Goal: Task Accomplishment & Management: Book appointment/travel/reservation

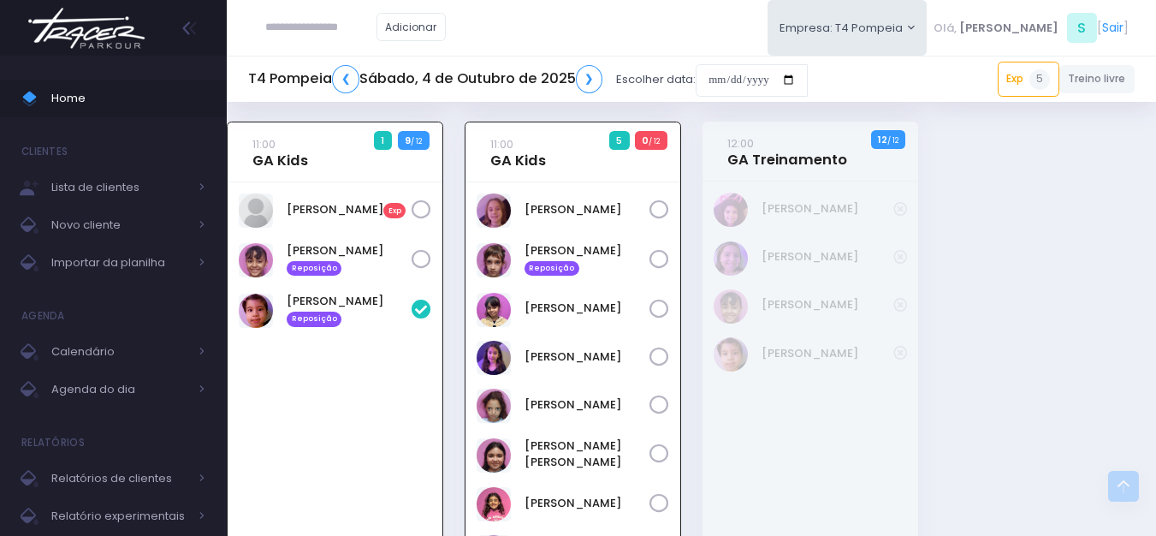
scroll to position [514, 0]
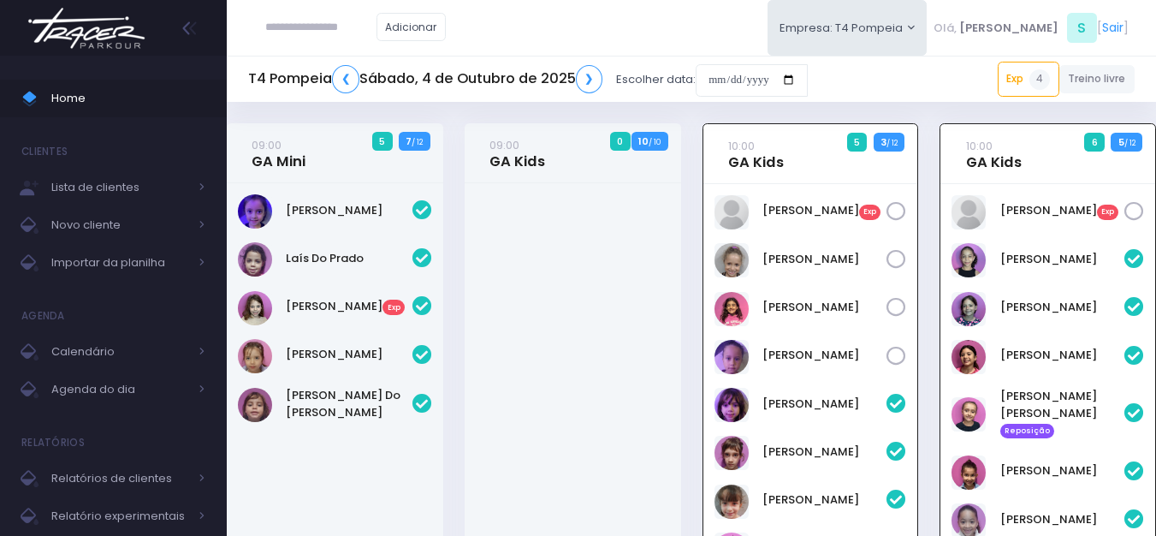
scroll to position [171, 0]
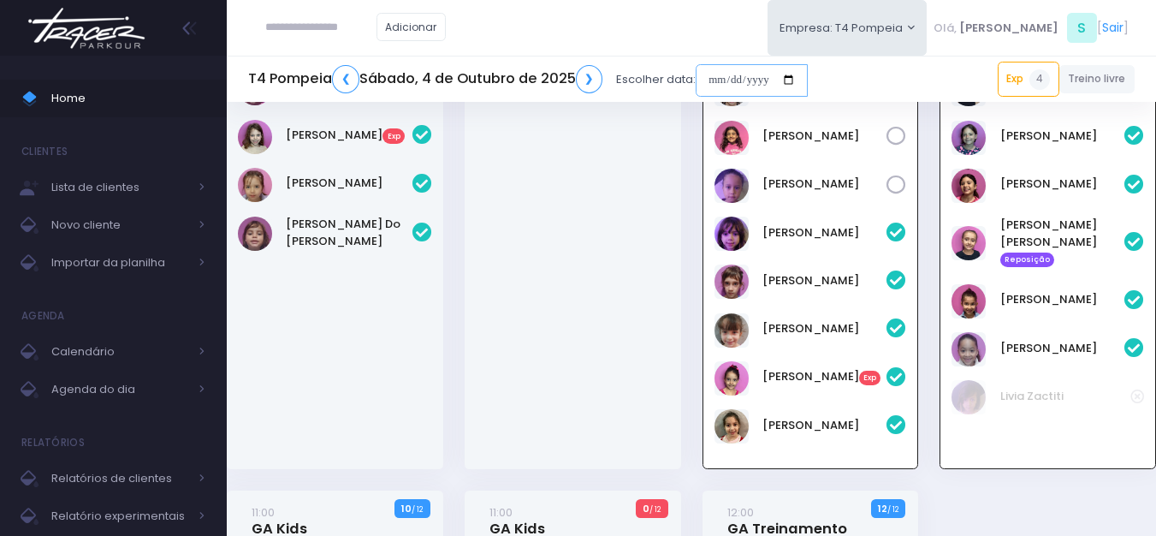
click at [720, 92] on input "date" at bounding box center [752, 80] width 112 height 33
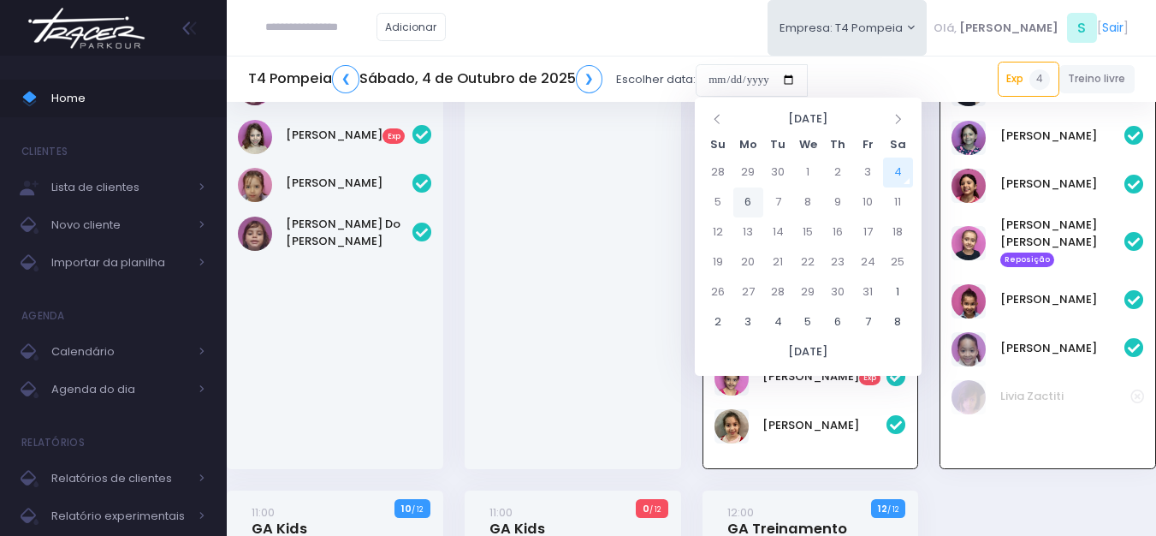
click at [753, 203] on td "6" at bounding box center [749, 202] width 30 height 30
type input "**********"
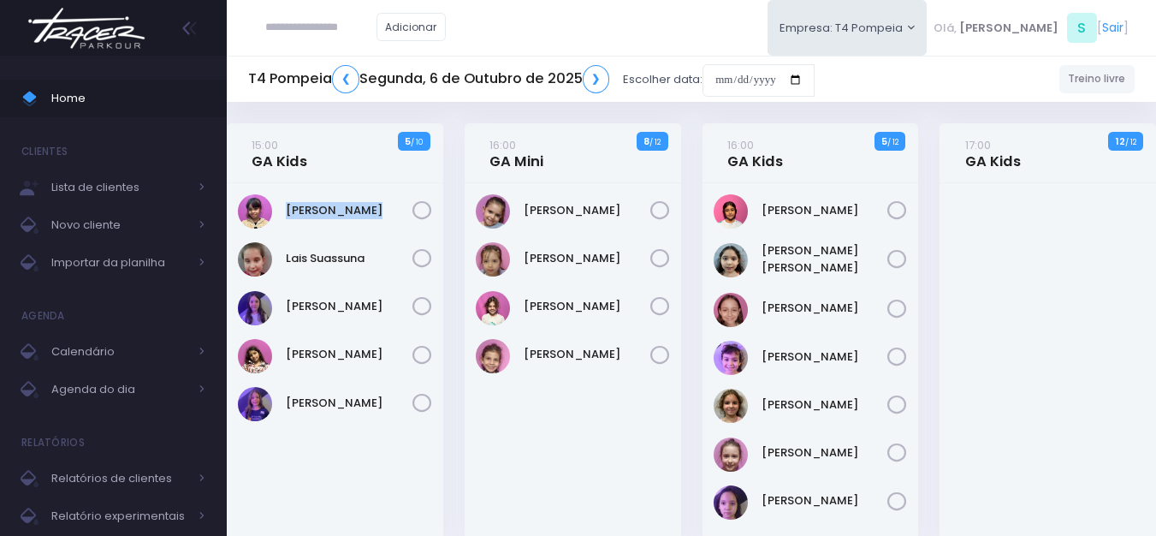
drag, startPoint x: 375, startPoint y: 193, endPoint x: 285, endPoint y: 194, distance: 89.9
click at [285, 194] on div "[PERSON_NAME]" at bounding box center [335, 363] width 217 height 361
copy link "[PERSON_NAME]"
drag, startPoint x: 375, startPoint y: 240, endPoint x: 281, endPoint y: 248, distance: 94.5
click at [281, 248] on div "[PERSON_NAME]" at bounding box center [335, 363] width 217 height 361
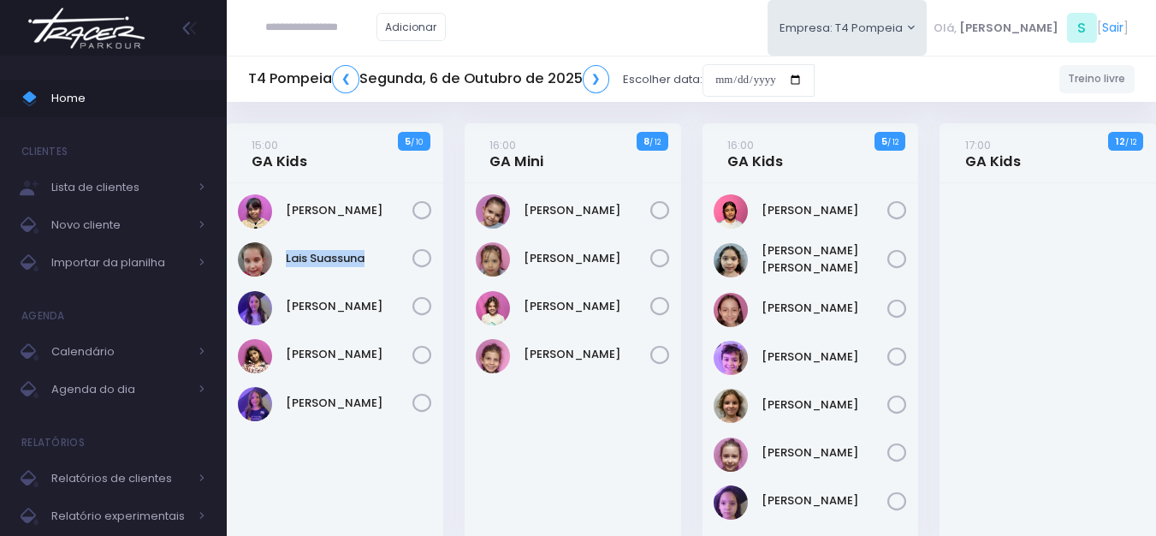
copy link "Lais Suassuna"
drag, startPoint x: 370, startPoint y: 288, endPoint x: 286, endPoint y: 293, distance: 84.0
click at [286, 293] on div "Clarice Lopes" at bounding box center [335, 363] width 217 height 361
copy link "Lia Widman"
click at [353, 341] on div "[PERSON_NAME]" at bounding box center [335, 356] width 194 height 34
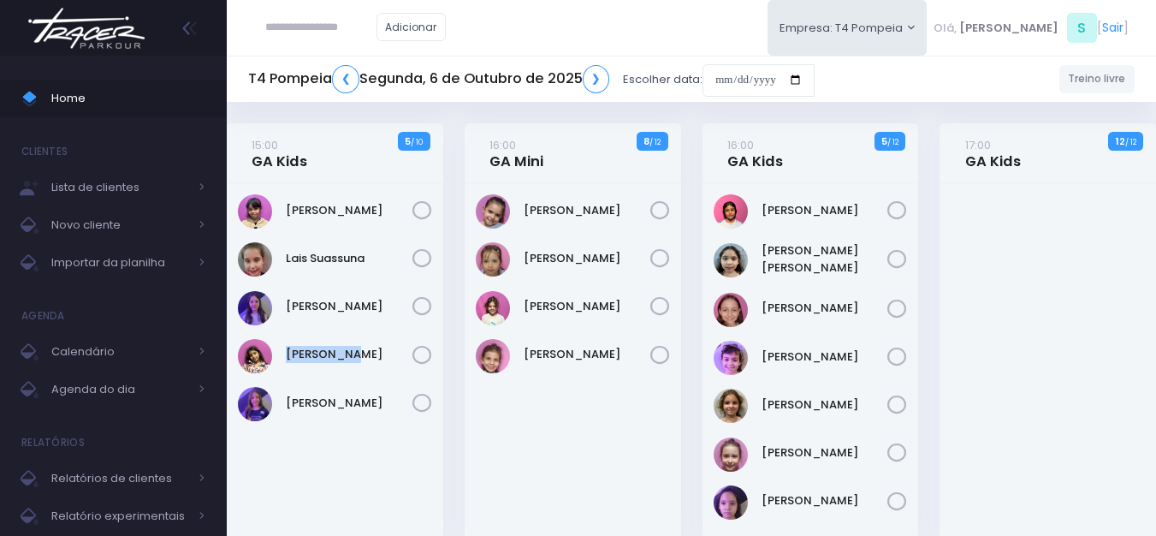
drag, startPoint x: 345, startPoint y: 336, endPoint x: 284, endPoint y: 335, distance: 60.8
click at [285, 335] on div "Clarice Lopes" at bounding box center [335, 363] width 217 height 361
copy link "[PERSON_NAME]"
drag, startPoint x: 613, startPoint y: 187, endPoint x: 525, endPoint y: 187, distance: 88.2
click at [525, 187] on div "Lara Shimabuc" at bounding box center [573, 363] width 217 height 361
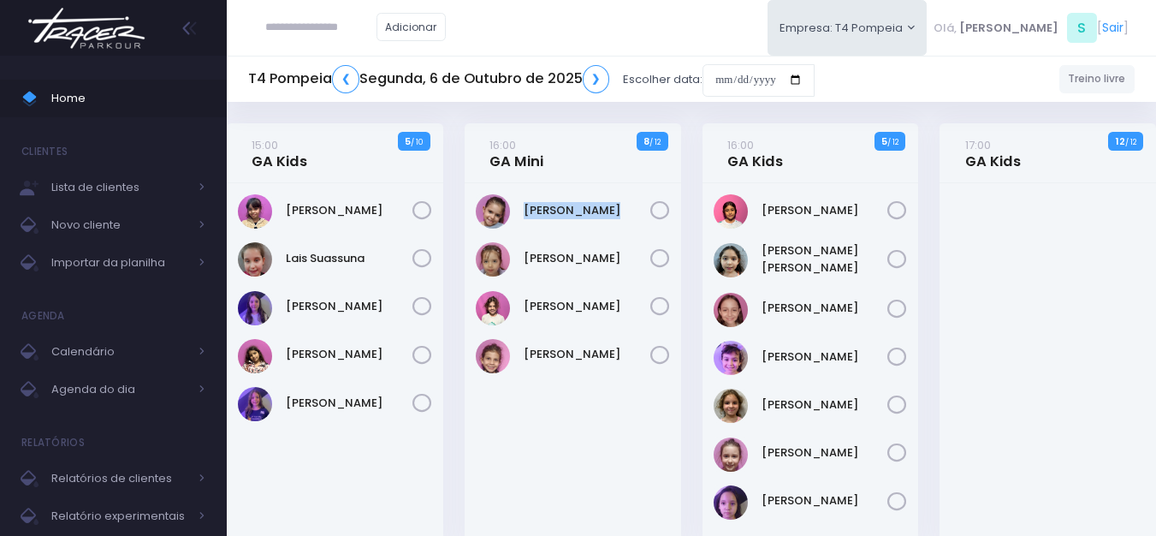
copy link "Lara Shimabuc"
drag, startPoint x: 81, startPoint y: 149, endPoint x: 17, endPoint y: 147, distance: 64.2
click at [17, 147] on li "Clientes" at bounding box center [113, 151] width 227 height 34
click at [179, 143] on li "Clientes" at bounding box center [113, 151] width 227 height 34
click at [1001, 312] on div at bounding box center [1048, 363] width 217 height 361
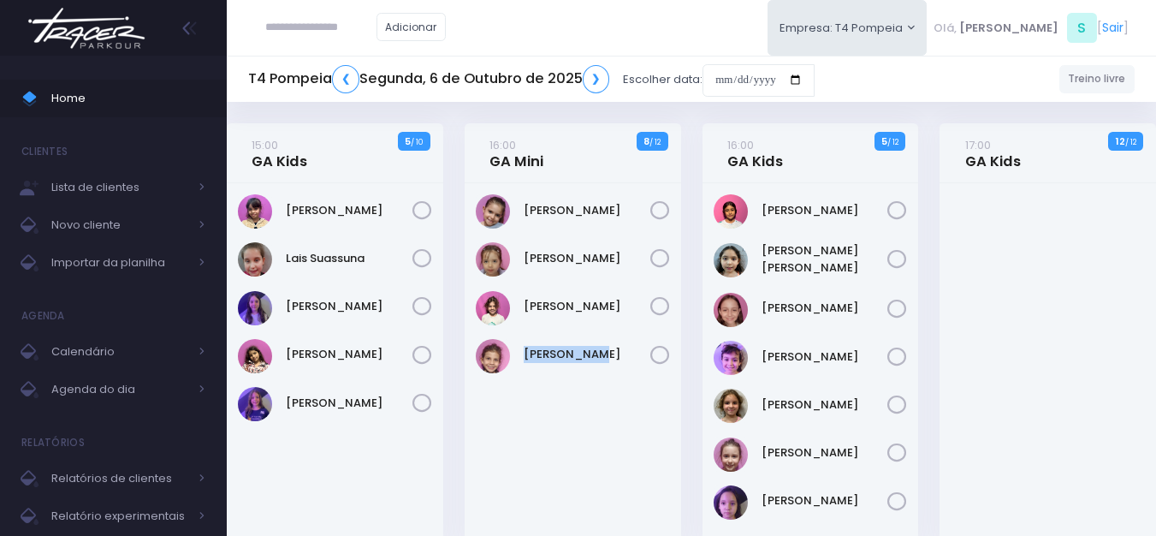
drag, startPoint x: 600, startPoint y: 344, endPoint x: 524, endPoint y: 329, distance: 77.7
click at [524, 329] on div "Lara Shimabuc" at bounding box center [573, 363] width 217 height 361
copy link "Olivia Tozi"
drag, startPoint x: 837, startPoint y: 193, endPoint x: 764, endPoint y: 198, distance: 72.9
click at [764, 198] on div "Clara Sigolo" at bounding box center [811, 363] width 217 height 361
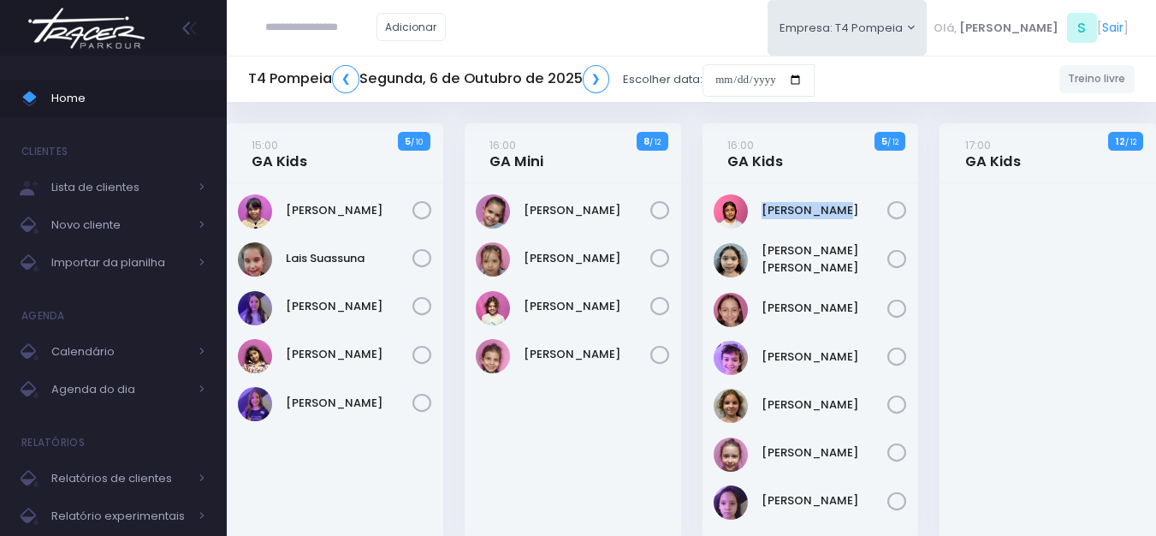
copy link "Clara Sigolo"
drag, startPoint x: 867, startPoint y: 247, endPoint x: 757, endPoint y: 246, distance: 109.6
click at [757, 246] on div "Luisa Yen Muller" at bounding box center [811, 260] width 194 height 36
copy link "Luisa Yen Muller"
click at [932, 239] on div "17:00 GA Kids 12 / 12" at bounding box center [1049, 344] width 238 height 443
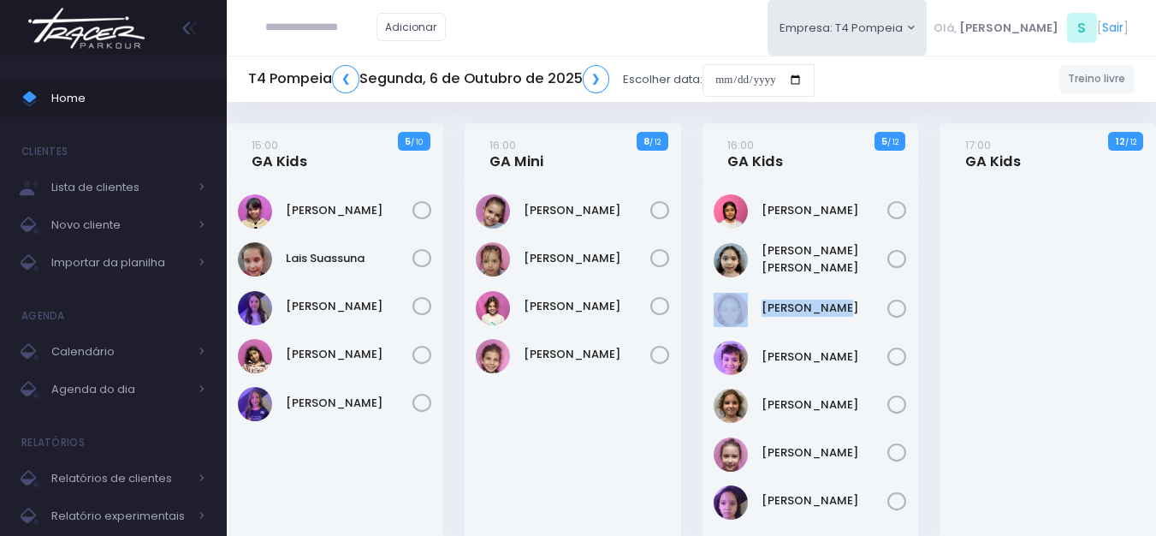
drag, startPoint x: 847, startPoint y: 291, endPoint x: 758, endPoint y: 286, distance: 88.3
click at [758, 286] on div "Clara Sigolo" at bounding box center [811, 363] width 217 height 361
copy div "Marina Xidis"
drag, startPoint x: 842, startPoint y: 340, endPoint x: 761, endPoint y: 332, distance: 81.7
click at [761, 332] on div "Clara Sigolo" at bounding box center [811, 363] width 217 height 361
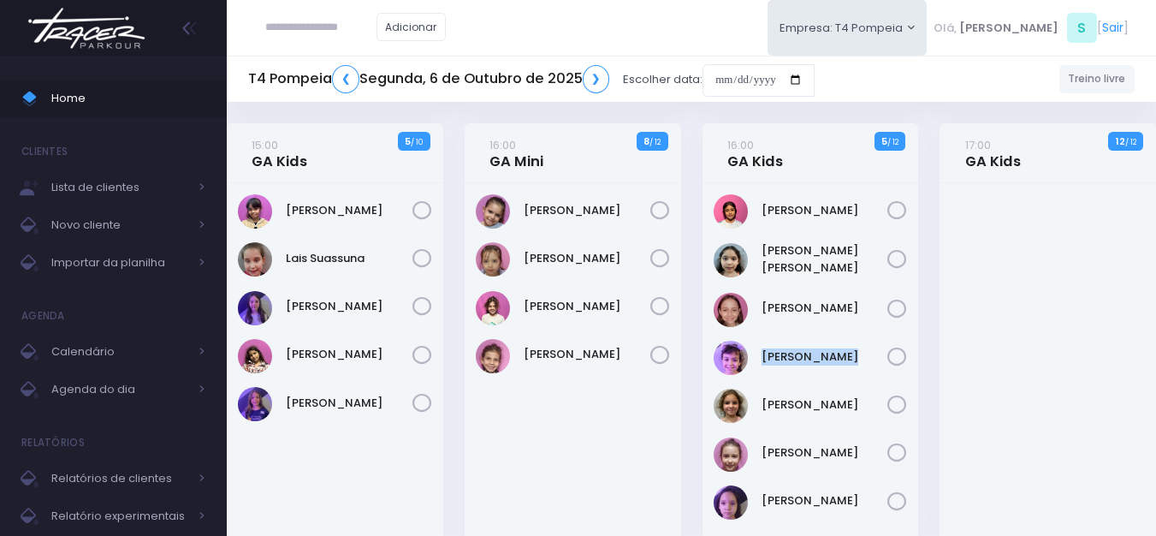
copy link "Nina Loureiro"
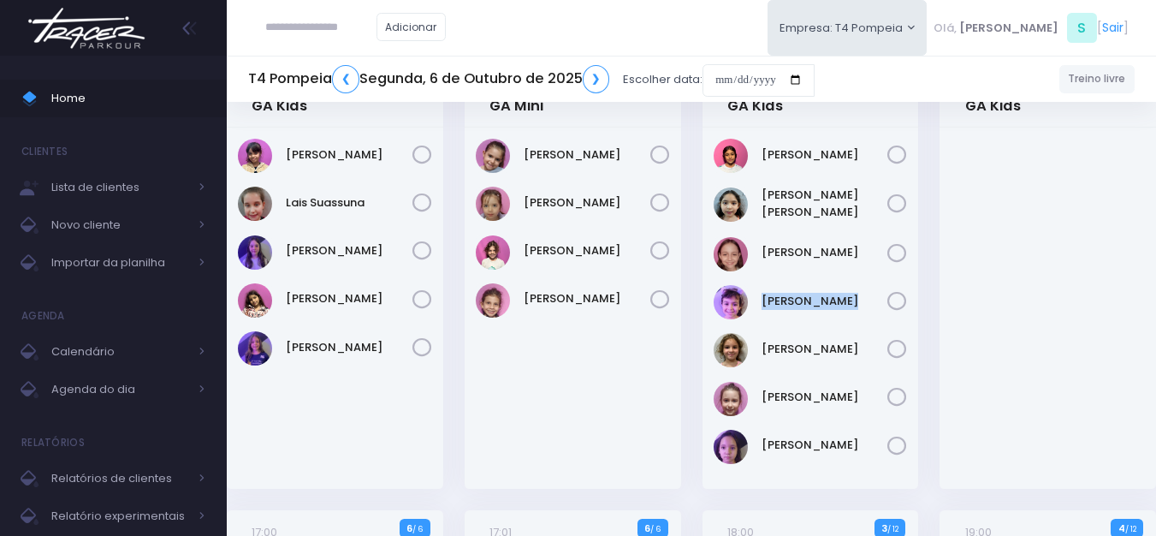
scroll to position [86, 0]
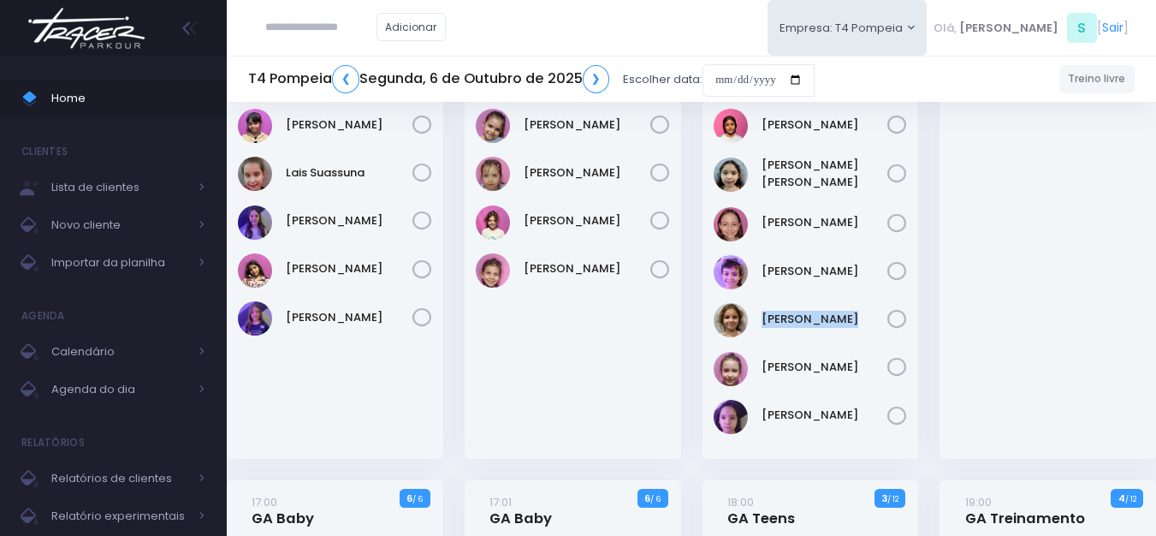
drag, startPoint x: 848, startPoint y: 301, endPoint x: 762, endPoint y: 292, distance: 87.0
click at [762, 292] on div "Clara Sigolo" at bounding box center [811, 278] width 217 height 361
drag, startPoint x: 864, startPoint y: 350, endPoint x: 763, endPoint y: 340, distance: 101.5
click at [763, 340] on div "Clara Sigolo" at bounding box center [811, 278] width 217 height 361
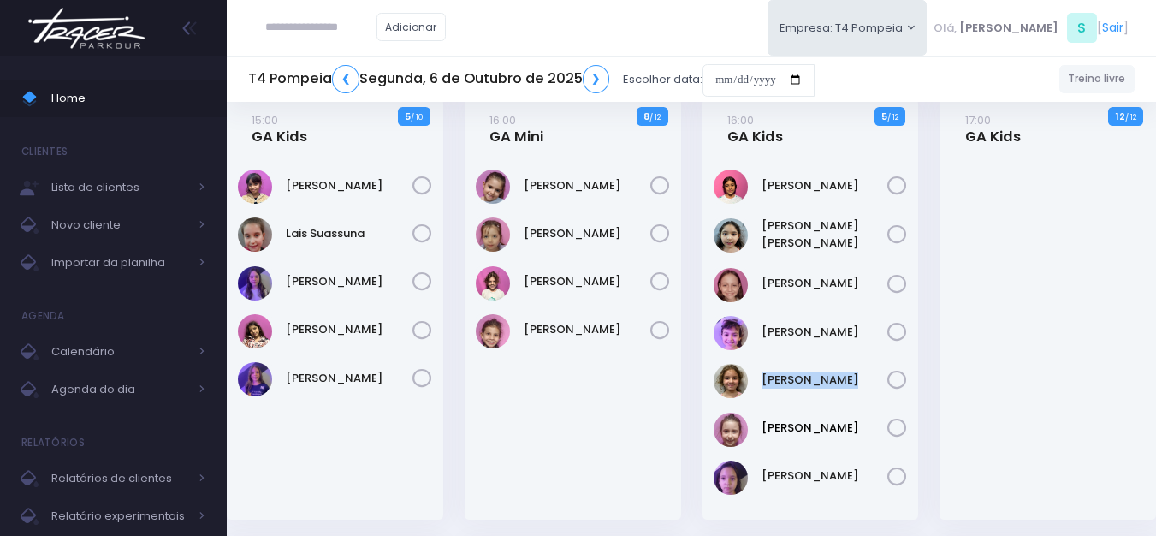
scroll to position [0, 0]
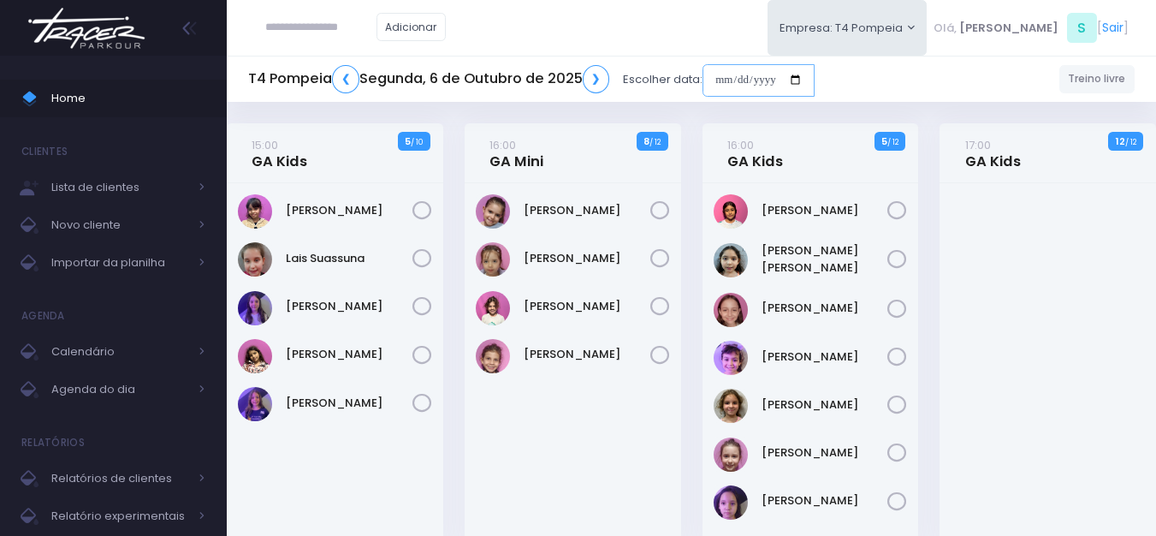
click at [747, 77] on input "date" at bounding box center [759, 80] width 112 height 33
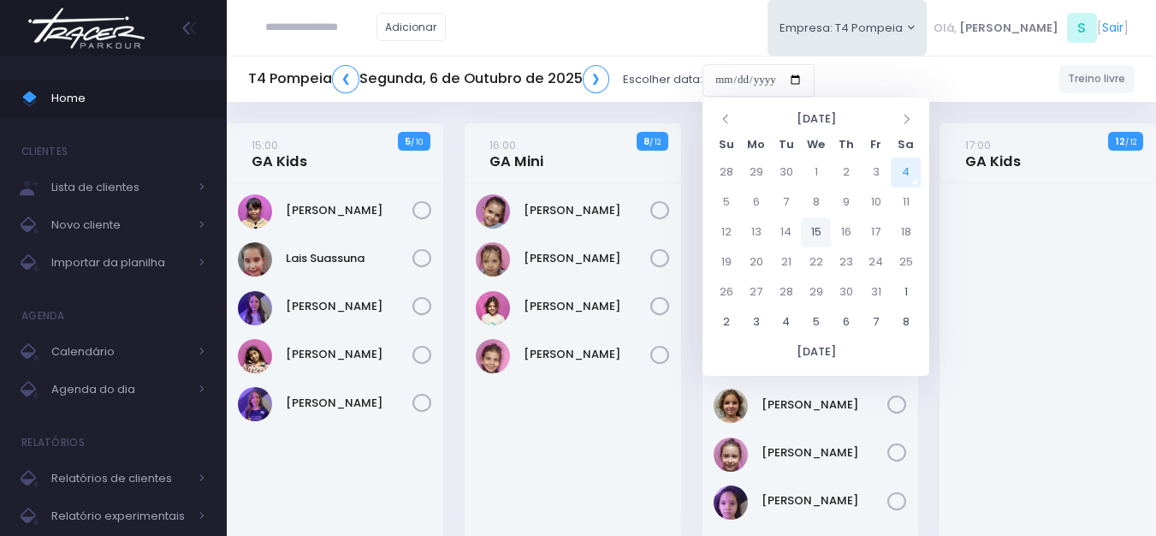
click at [822, 228] on td "15" at bounding box center [816, 232] width 30 height 30
type input "**********"
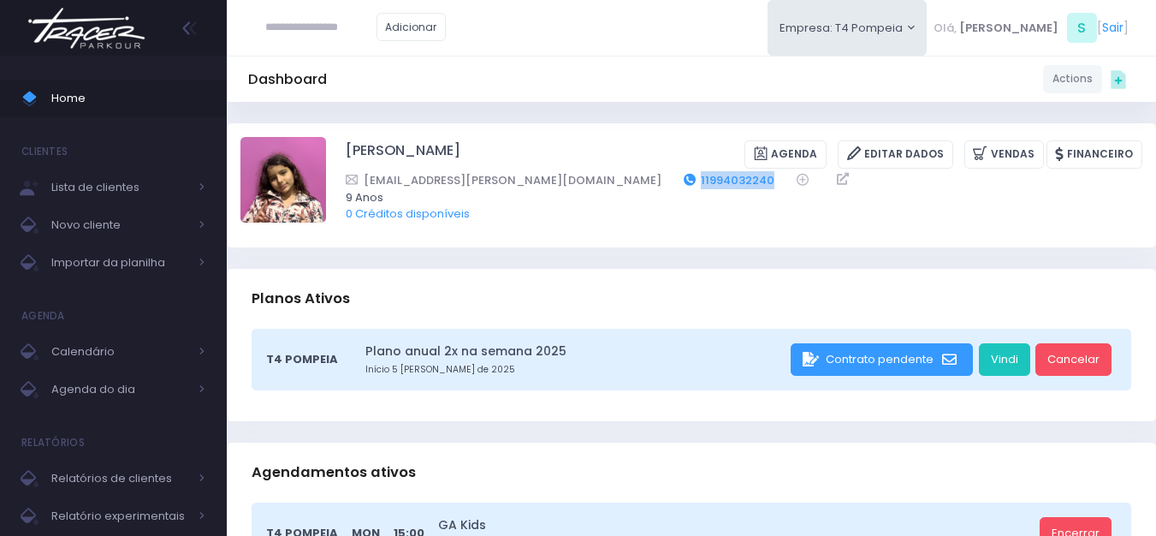
drag, startPoint x: 605, startPoint y: 175, endPoint x: 529, endPoint y: 170, distance: 76.4
click at [529, 171] on div "braz.carol@gmail.com 11994032240" at bounding box center [733, 180] width 775 height 18
copy link "11994032240"
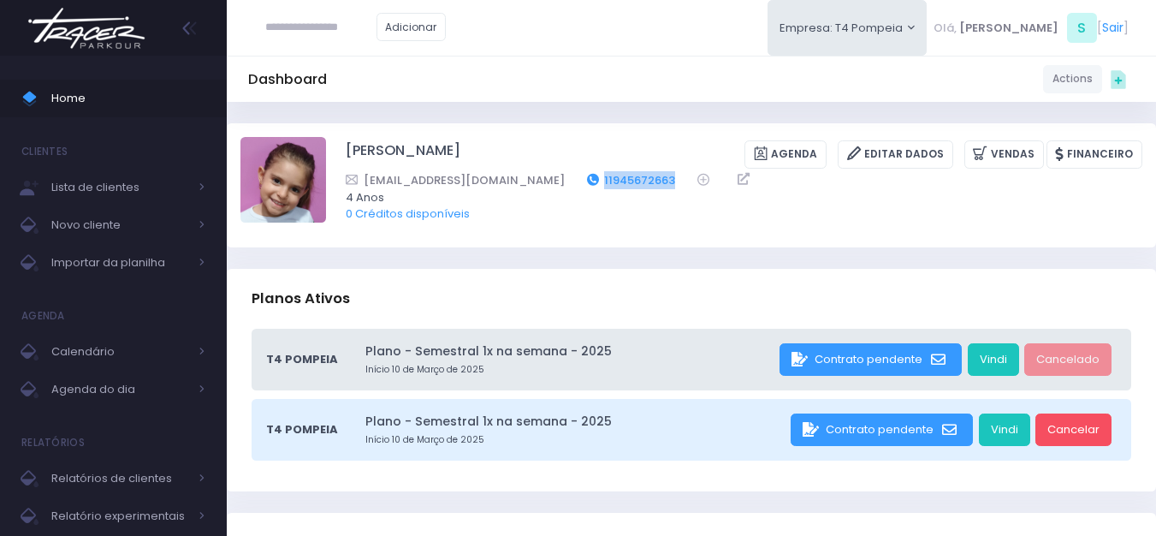
drag, startPoint x: 644, startPoint y: 181, endPoint x: 567, endPoint y: 173, distance: 77.4
click at [567, 173] on div "fer_porto_br@yahoo.com.br 11945672663" at bounding box center [733, 180] width 775 height 18
copy link "11945672663"
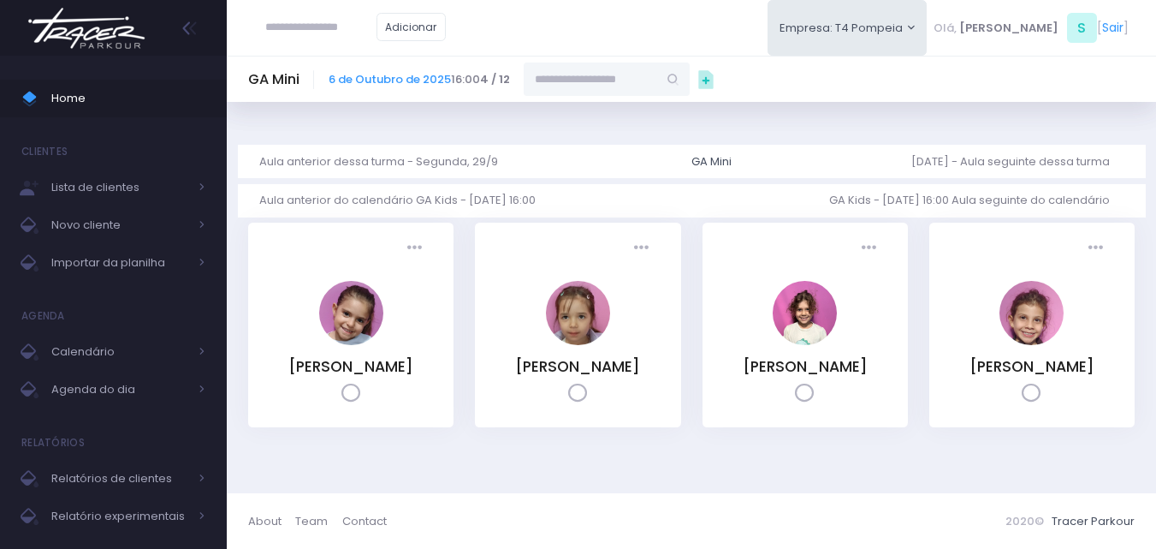
scroll to position [21, 0]
click at [1004, 356] on link "[PERSON_NAME]" at bounding box center [1032, 366] width 125 height 21
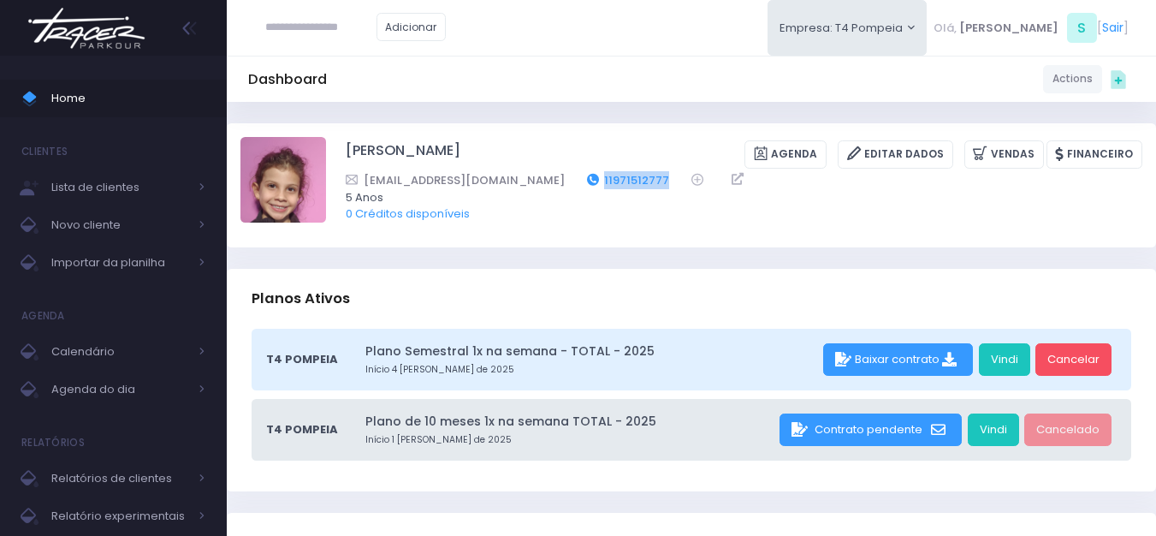
drag, startPoint x: 575, startPoint y: 178, endPoint x: 503, endPoint y: 178, distance: 71.9
click at [503, 178] on div "nctozi@gmail.com 11971512777" at bounding box center [733, 180] width 775 height 18
copy link "11971512777"
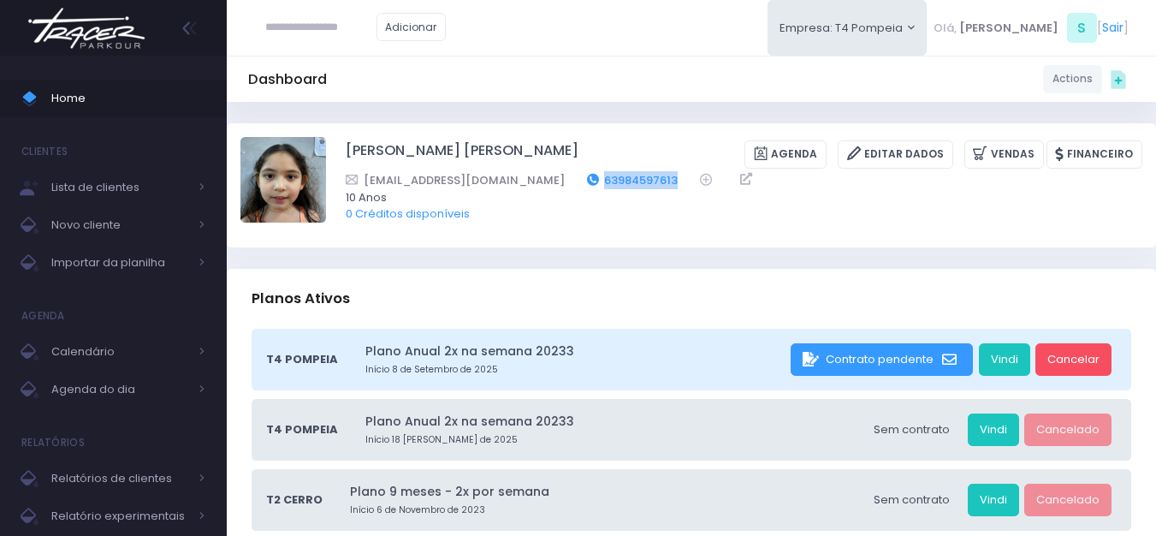
drag, startPoint x: 633, startPoint y: 175, endPoint x: 557, endPoint y: 176, distance: 76.2
click at [557, 176] on div "cristinawinyen@gmail.com 63984597613" at bounding box center [733, 180] width 775 height 18
copy link "63984597613"
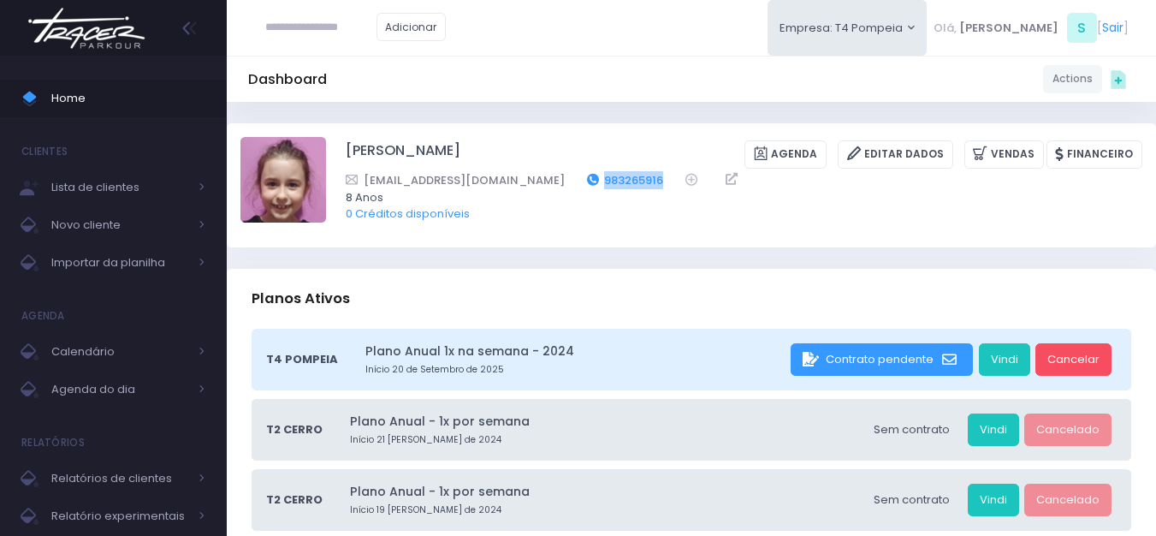
drag, startPoint x: 633, startPoint y: 173, endPoint x: 550, endPoint y: 171, distance: 82.2
click at [550, 171] on div "daniella.pegaia@gmail.com 983265916" at bounding box center [733, 180] width 775 height 18
copy link "983265916"
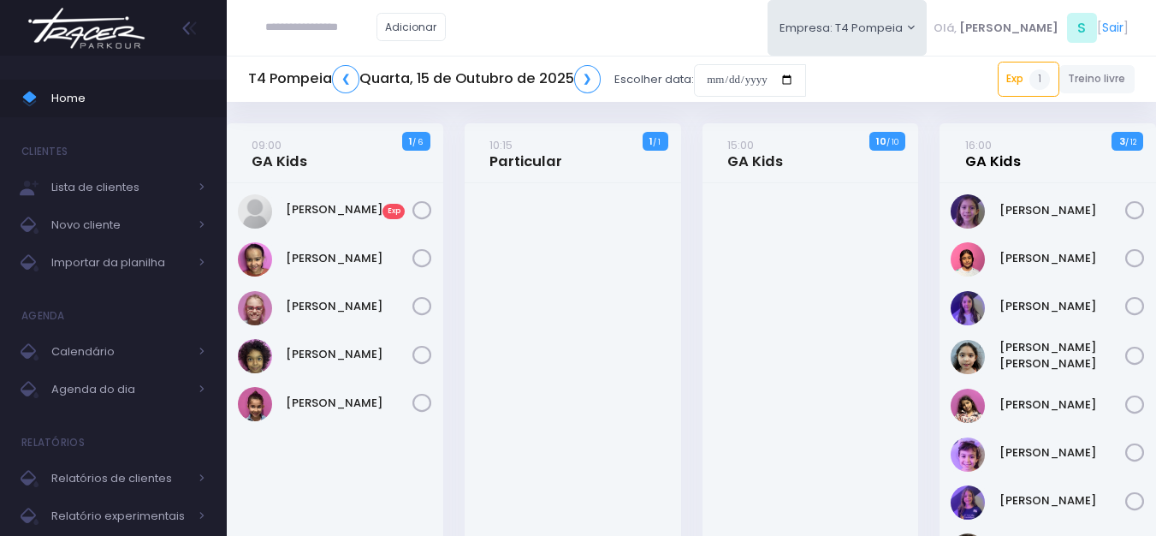
click at [996, 164] on link "16:00 GA Kids" at bounding box center [993, 153] width 56 height 34
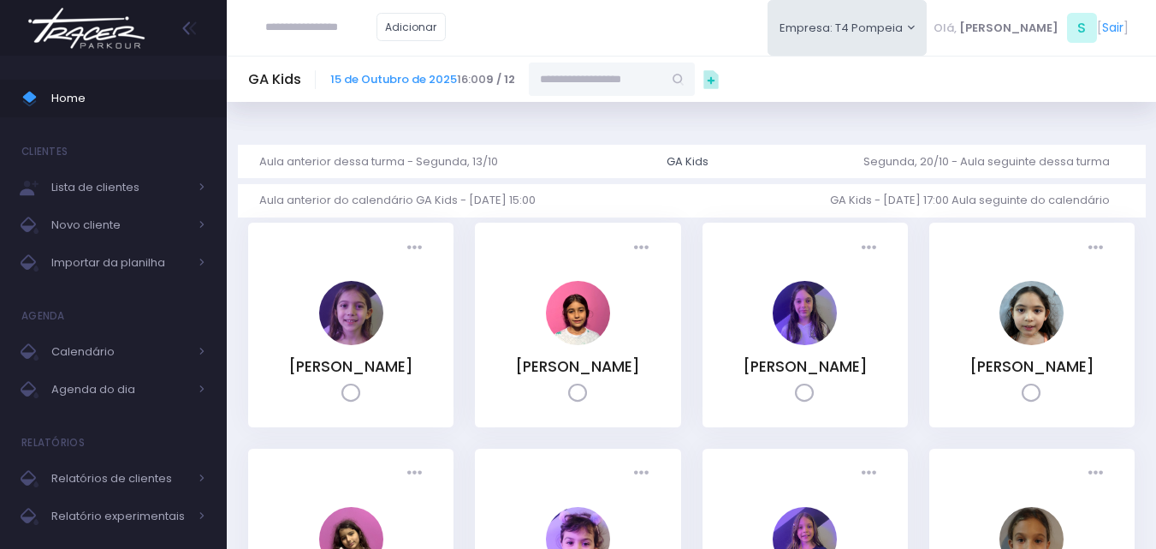
click at [634, 74] on input "text" at bounding box center [596, 78] width 134 height 33
type input "*******"
type input "**********"
click at [579, 79] on input "**********" at bounding box center [596, 78] width 134 height 33
type input "**********"
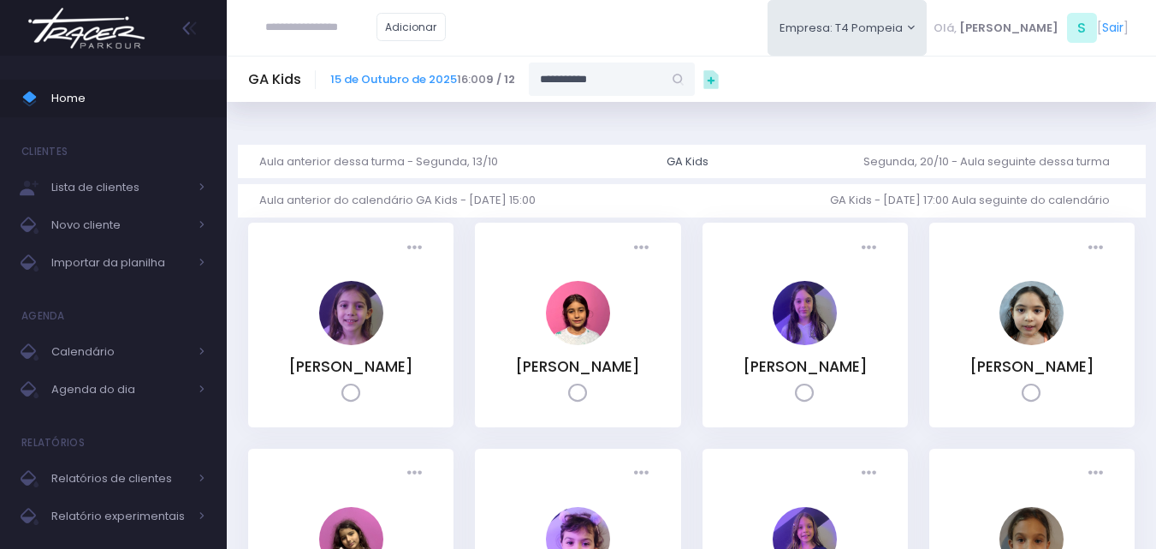
click at [609, 90] on input "**********" at bounding box center [596, 78] width 134 height 33
type input "**********"
click at [613, 116] on link "[PERSON_NAME]" at bounding box center [612, 109] width 99 height 17
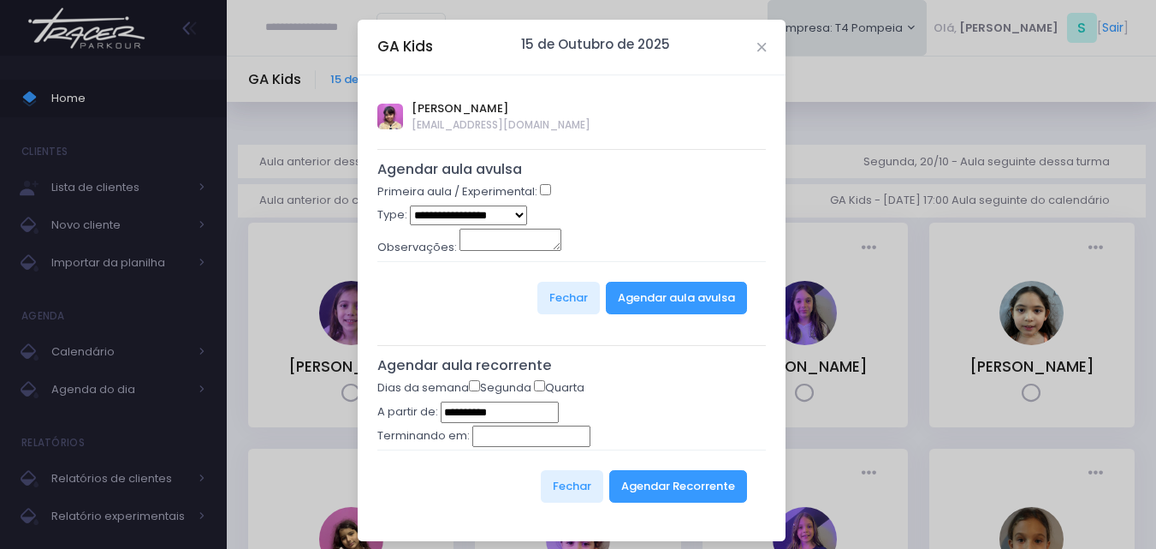
type input "**********"
click at [512, 211] on select "**********" at bounding box center [468, 215] width 117 height 20
click at [671, 295] on button "Agendar aula avulsa" at bounding box center [676, 298] width 141 height 33
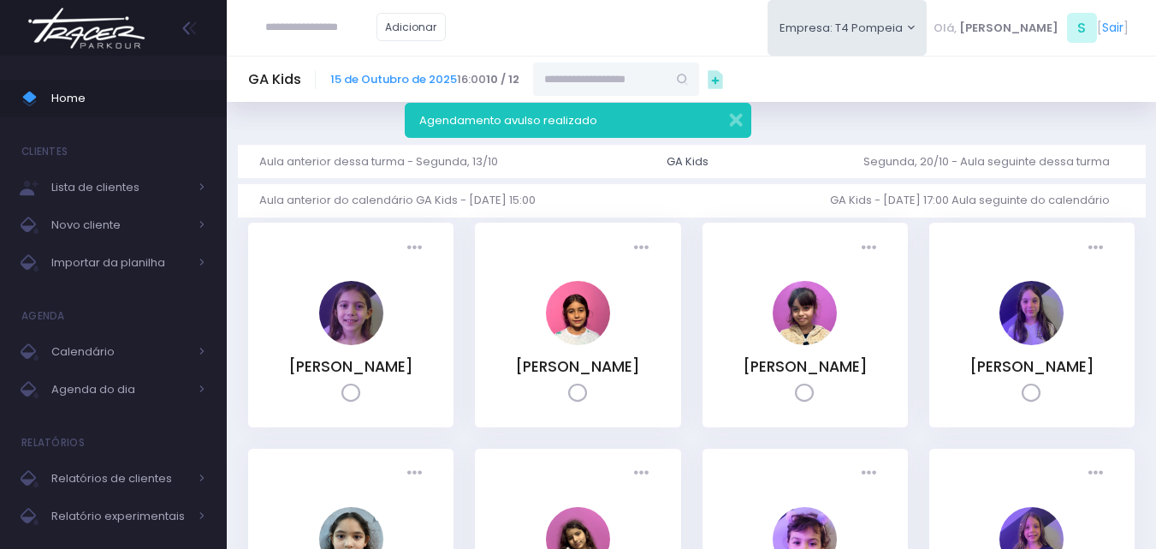
click at [121, 25] on img at bounding box center [86, 28] width 130 height 60
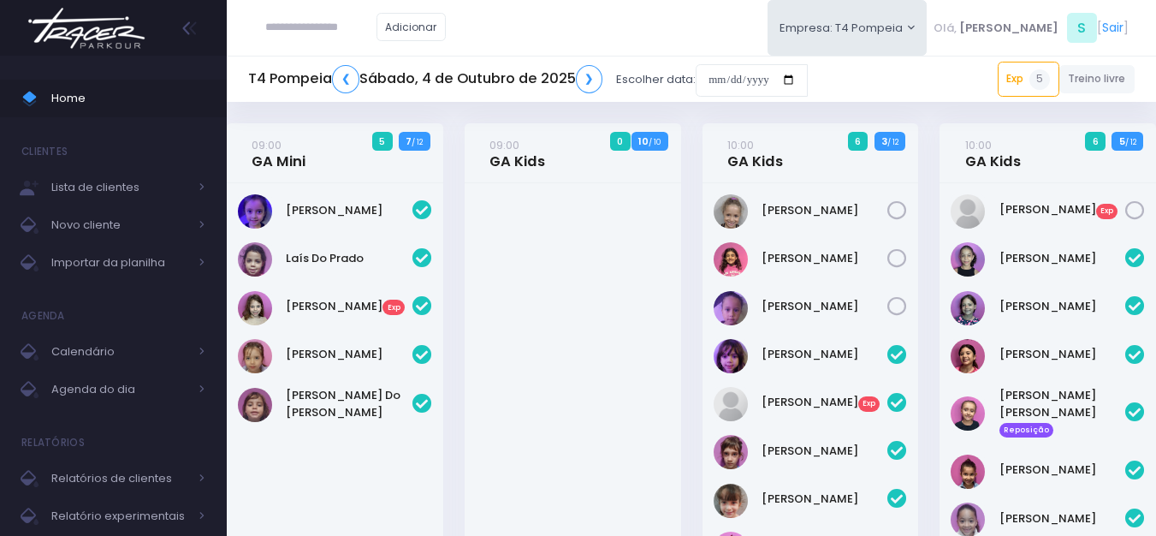
scroll to position [662, 0]
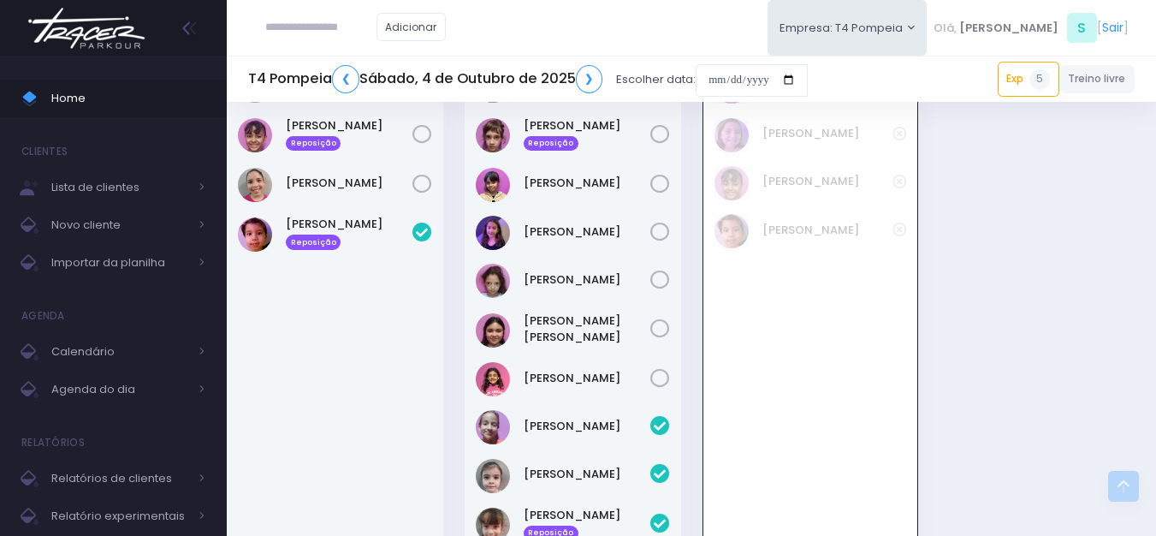
click at [104, 27] on img at bounding box center [86, 28] width 130 height 60
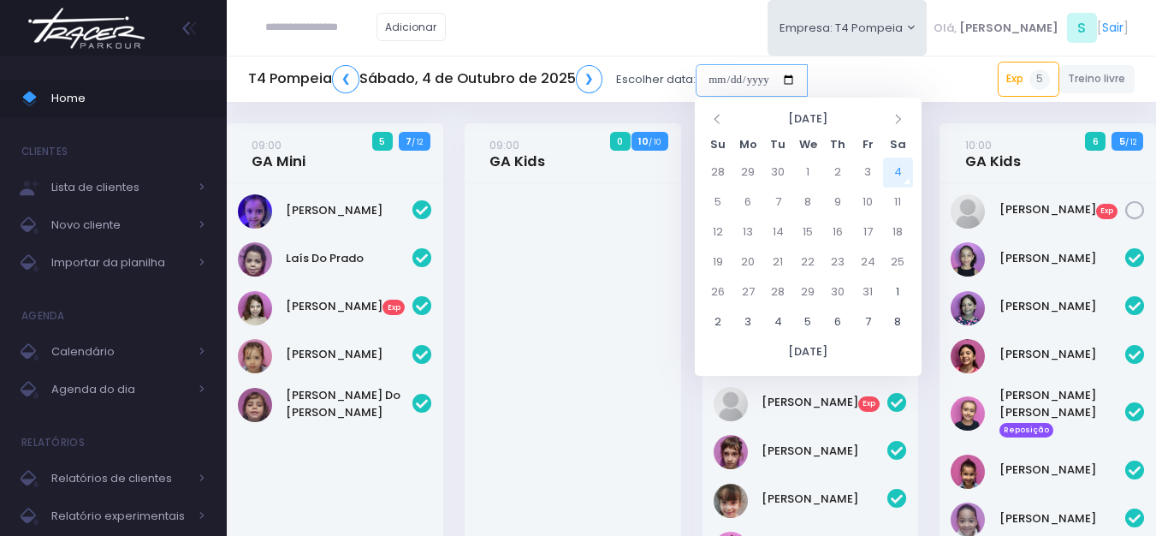
click at [713, 72] on input "date" at bounding box center [752, 80] width 112 height 33
click at [754, 198] on td "6" at bounding box center [749, 202] width 30 height 30
type input "**********"
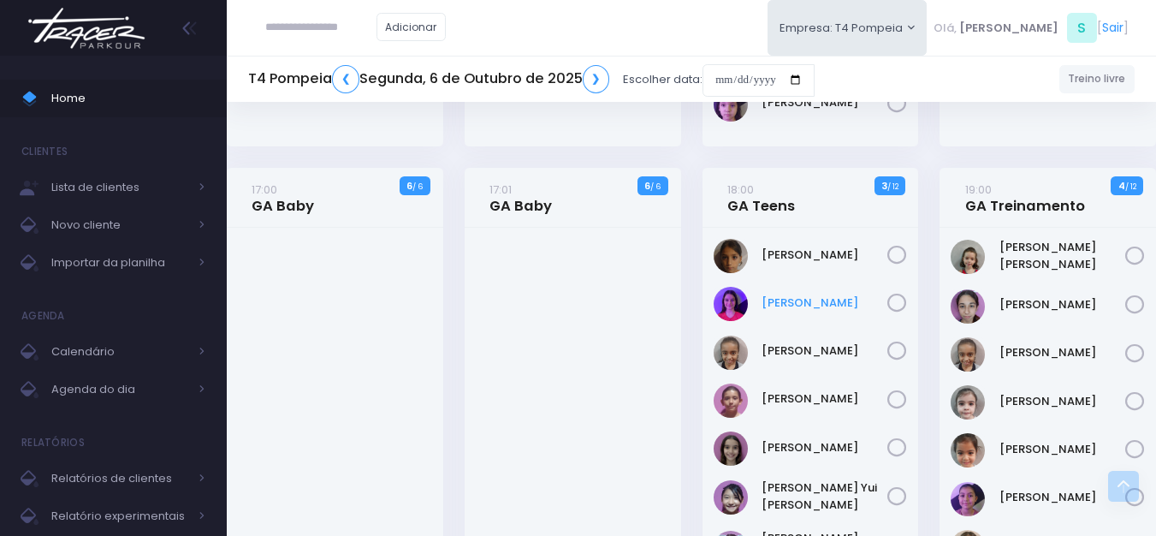
scroll to position [428, 0]
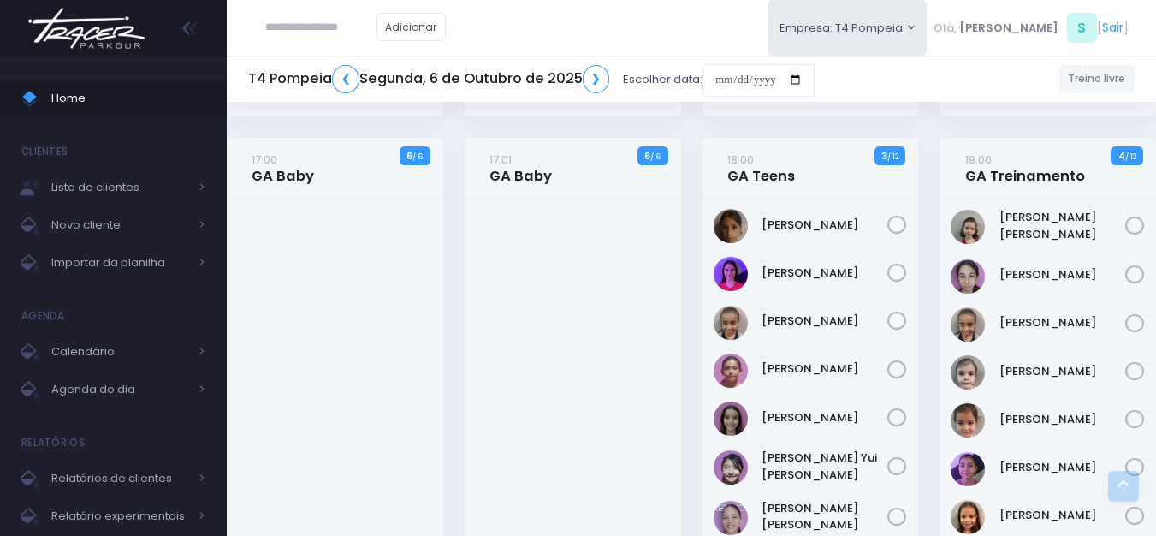
drag, startPoint x: 866, startPoint y: 353, endPoint x: 763, endPoint y: 349, distance: 103.7
click at [763, 349] on div "Ana Laura Nóbrega" at bounding box center [811, 428] width 217 height 461
copy link "Gabriela Marchina"
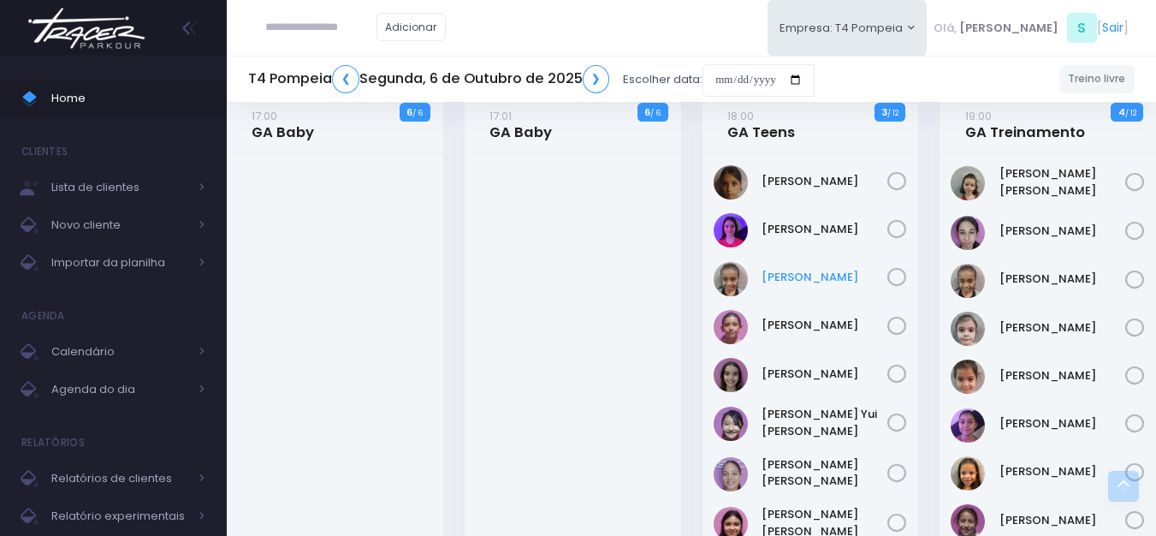
scroll to position [514, 0]
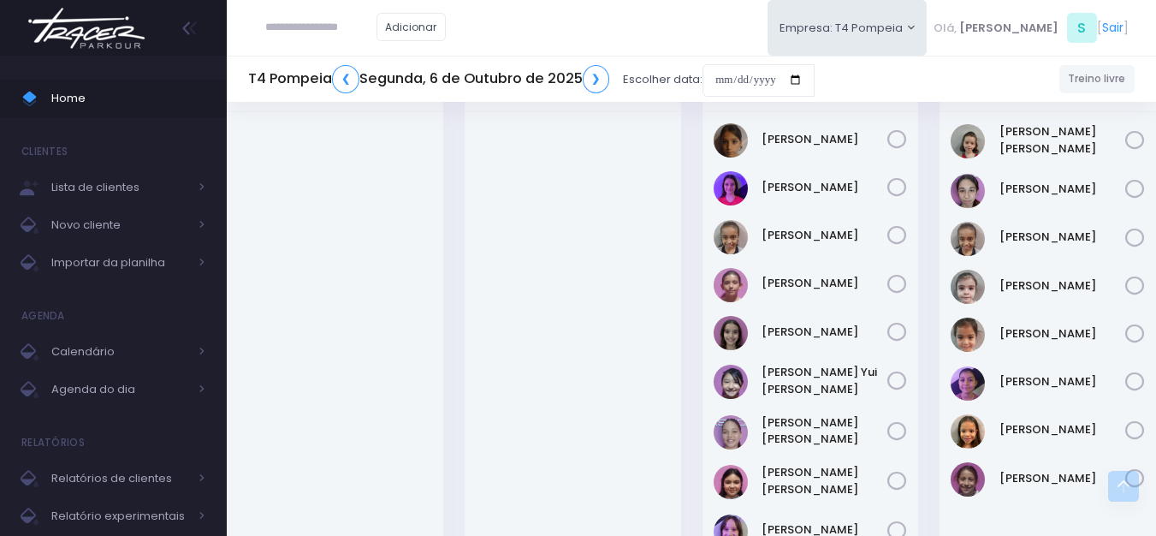
drag, startPoint x: 858, startPoint y: 317, endPoint x: 753, endPoint y: 330, distance: 105.3
click at [753, 330] on div "Giovanna Vilela" at bounding box center [811, 333] width 194 height 34
copy div "Giovanna Vilela"
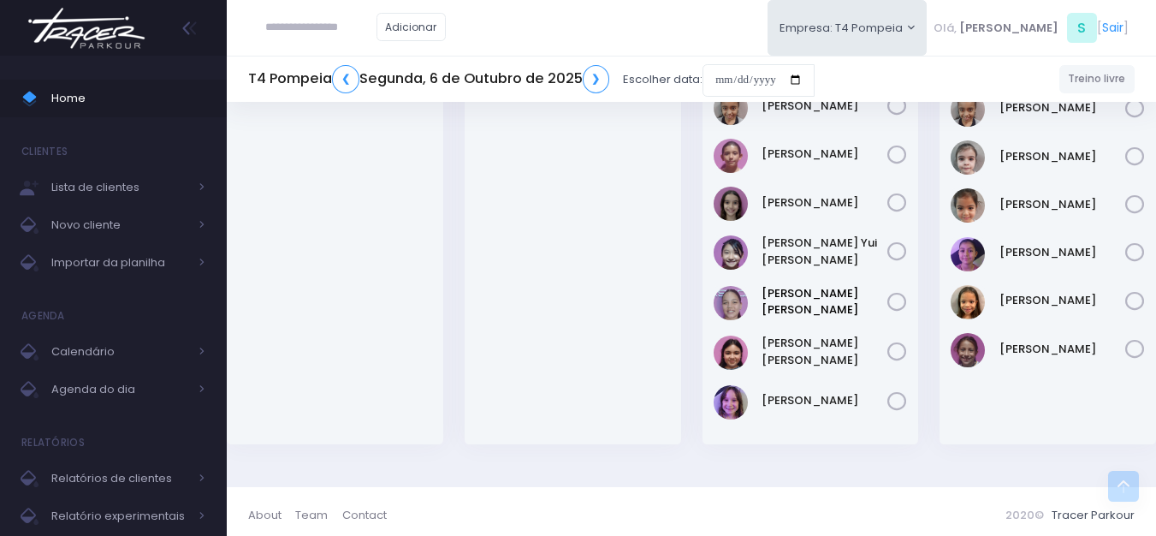
scroll to position [644, 0]
click at [797, 393] on link "Melissa Gouveia" at bounding box center [825, 399] width 127 height 17
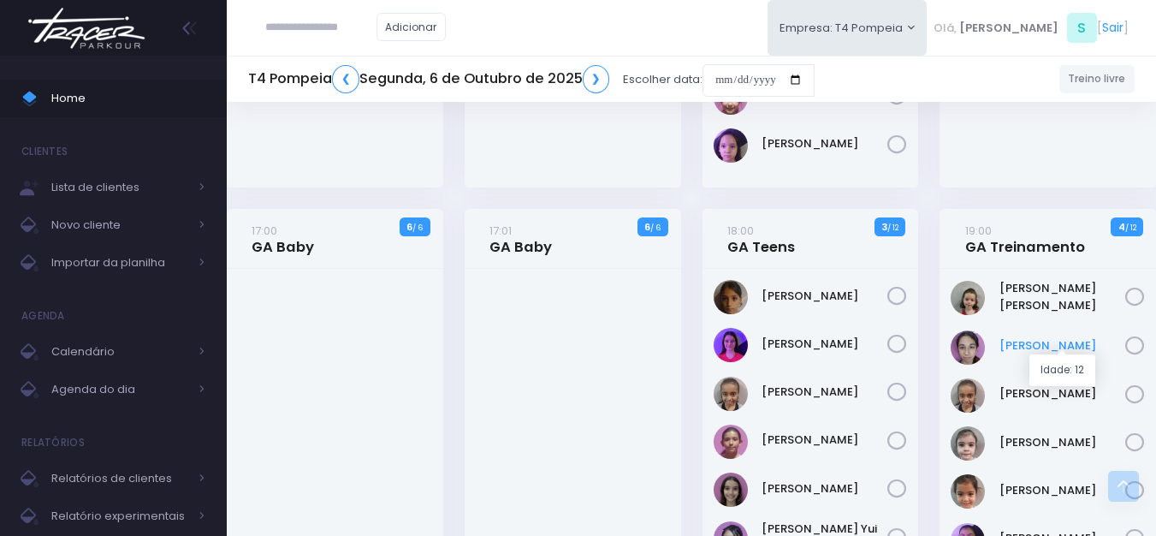
scroll to position [387, 0]
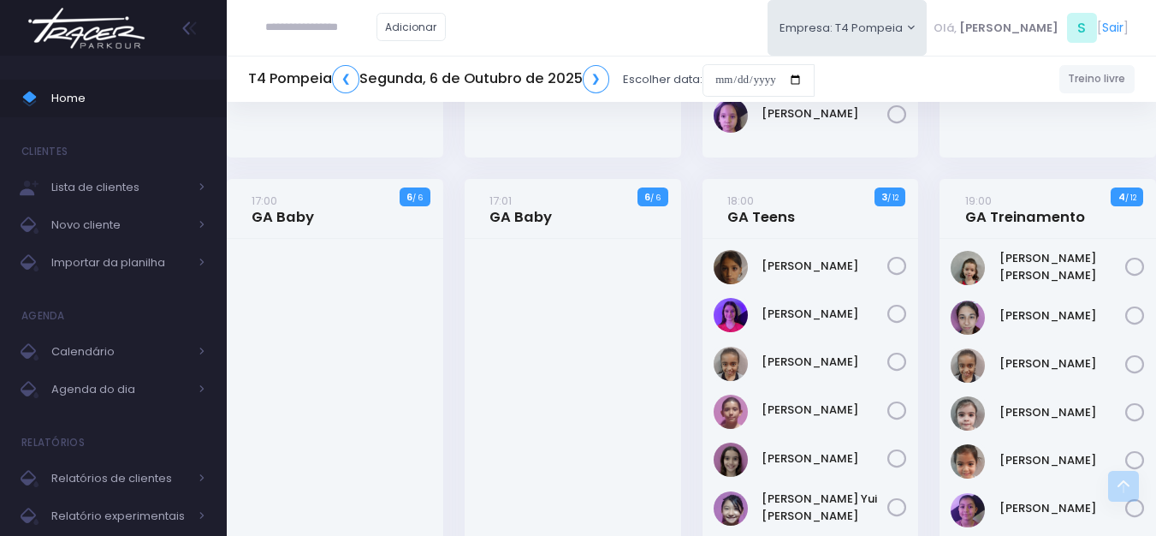
drag, startPoint x: 1087, startPoint y: 294, endPoint x: 1001, endPoint y: 291, distance: 86.5
click at [1001, 291] on div "Ana Carolina Marucci" at bounding box center [1048, 469] width 217 height 461
copy link "Anita Feliciano"
drag, startPoint x: 1090, startPoint y: 396, endPoint x: 999, endPoint y: 395, distance: 90.7
click at [999, 396] on div "Brunna Mateus" at bounding box center [1048, 413] width 194 height 34
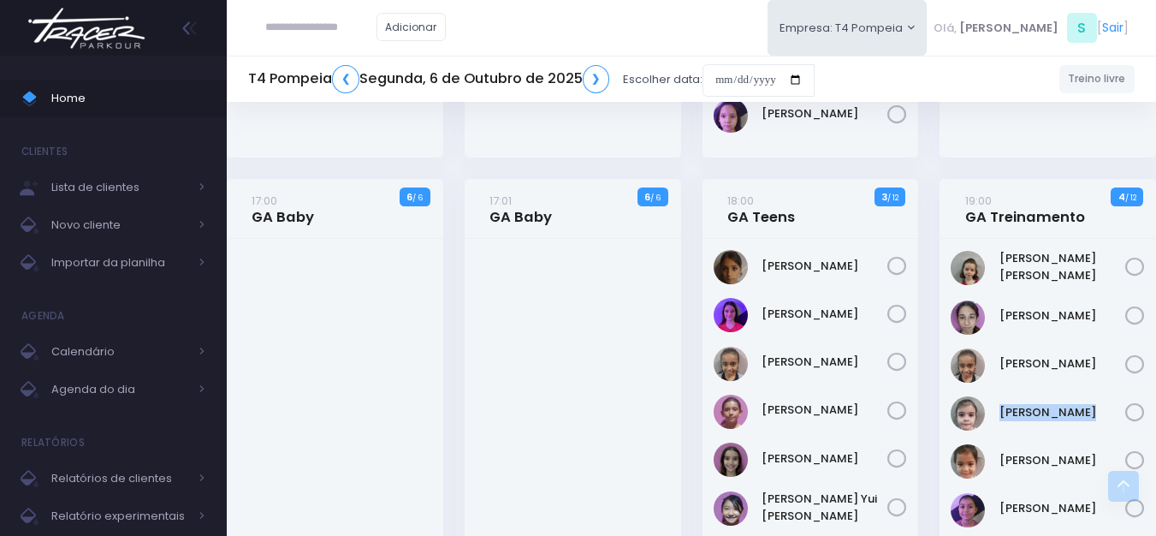
copy link "Brunna Mateus"
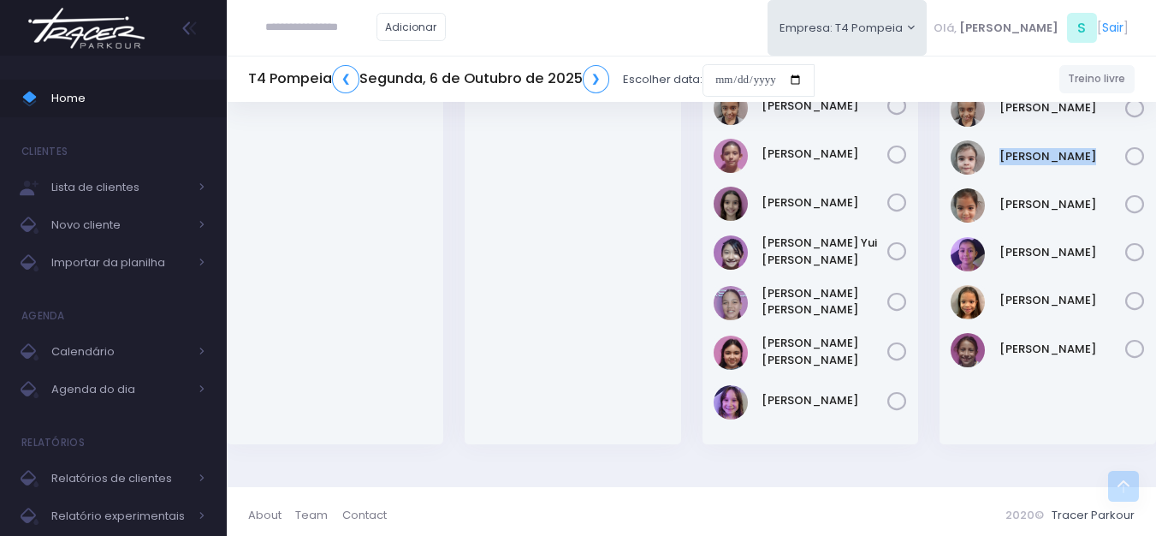
scroll to position [644, 0]
click at [602, 69] on link "❯" at bounding box center [596, 79] width 27 height 28
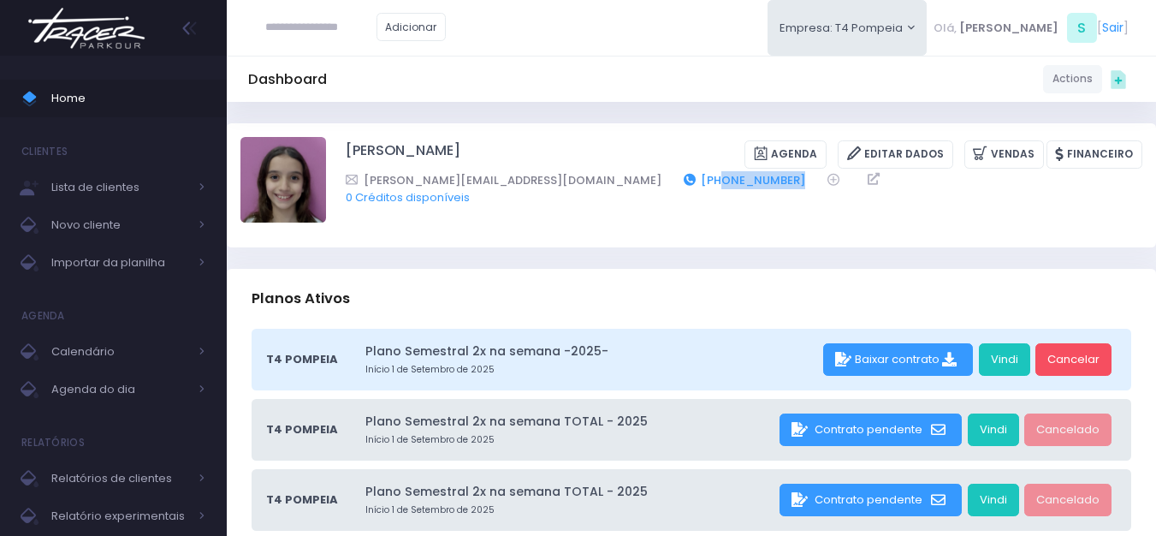
drag, startPoint x: 657, startPoint y: 170, endPoint x: 580, endPoint y: 187, distance: 78.7
click at [580, 187] on div "[PERSON_NAME][EMAIL_ADDRESS][DOMAIN_NAME] [PHONE_NUMBER]" at bounding box center [733, 180] width 775 height 18
copy link "11933795060"
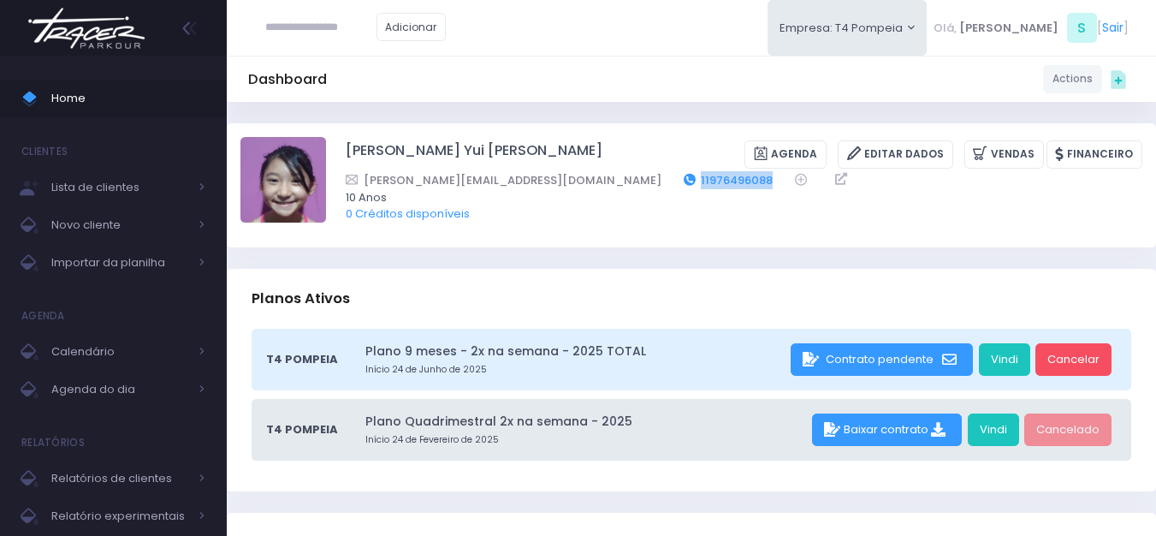
drag, startPoint x: 627, startPoint y: 175, endPoint x: 544, endPoint y: 185, distance: 82.7
click at [544, 185] on div "[PERSON_NAME][EMAIL_ADDRESS][DOMAIN_NAME] 11976496088" at bounding box center [733, 180] width 775 height 18
copy link "11976496088"
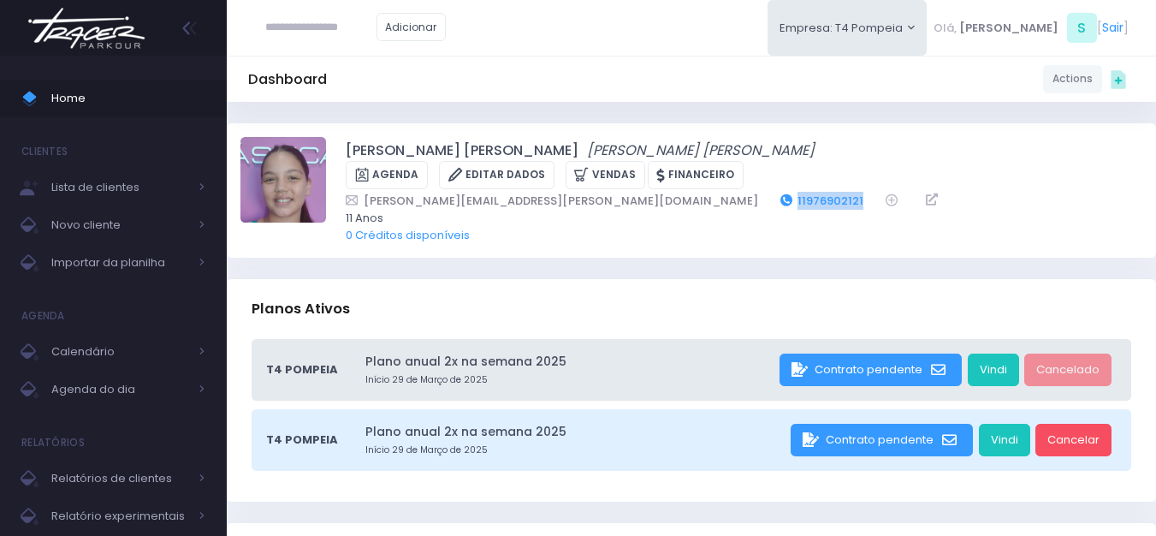
drag, startPoint x: 593, startPoint y: 175, endPoint x: 520, endPoint y: 181, distance: 73.0
click at [520, 192] on div "Eli.franze@uol.com.br 11976902121" at bounding box center [733, 201] width 775 height 18
copy link "11976902121"
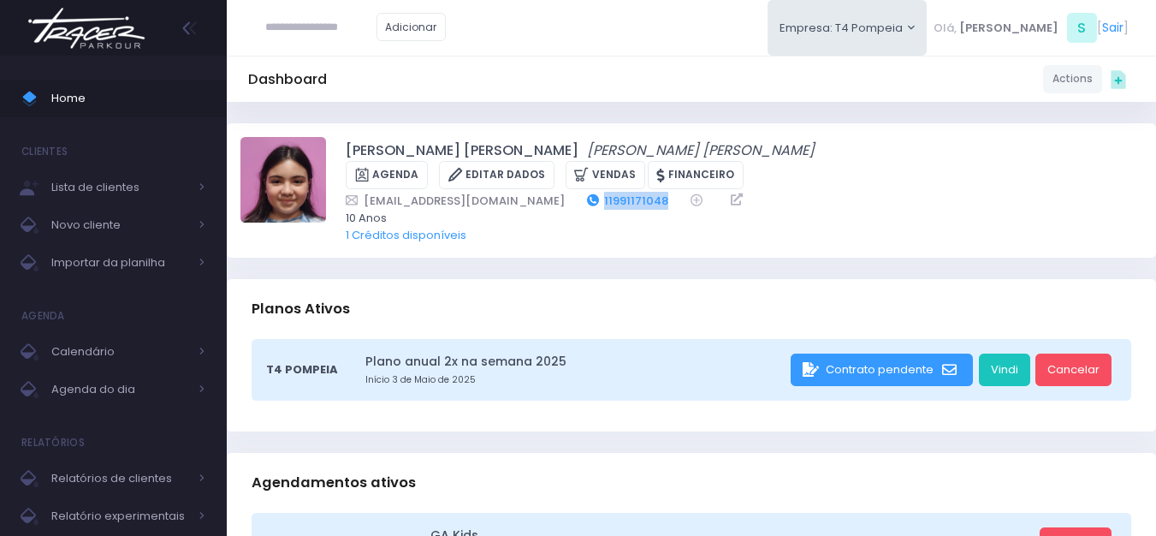
drag, startPoint x: 603, startPoint y: 183, endPoint x: 541, endPoint y: 181, distance: 62.5
click at [541, 192] on div "camiladbss@gmail.com 11991171048" at bounding box center [733, 201] width 775 height 18
copy link "11991171048"
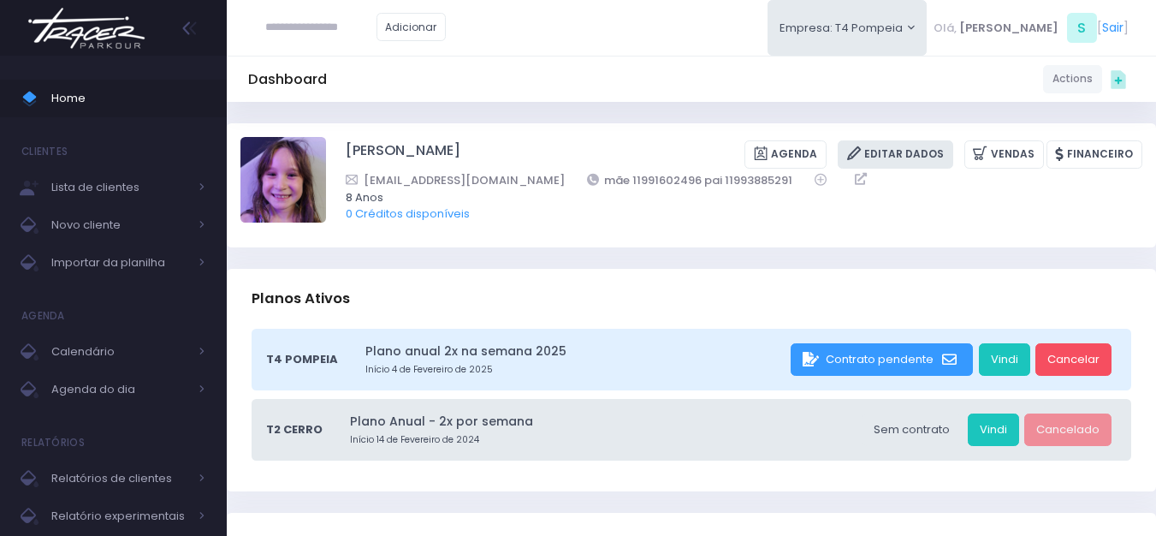
click at [939, 151] on link "Editar Dados" at bounding box center [896, 154] width 116 height 28
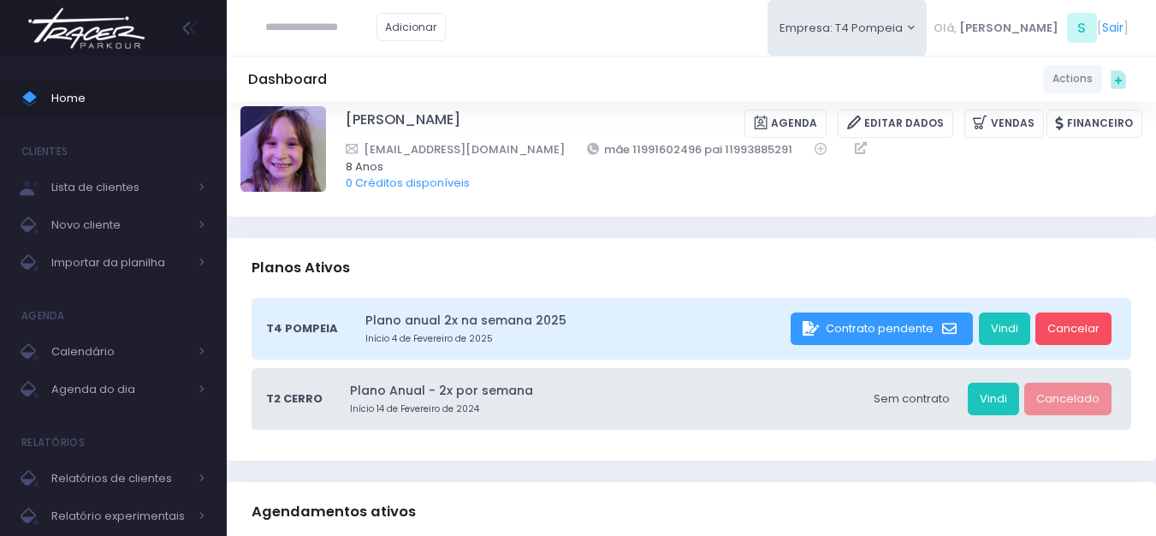
scroll to position [171, 0]
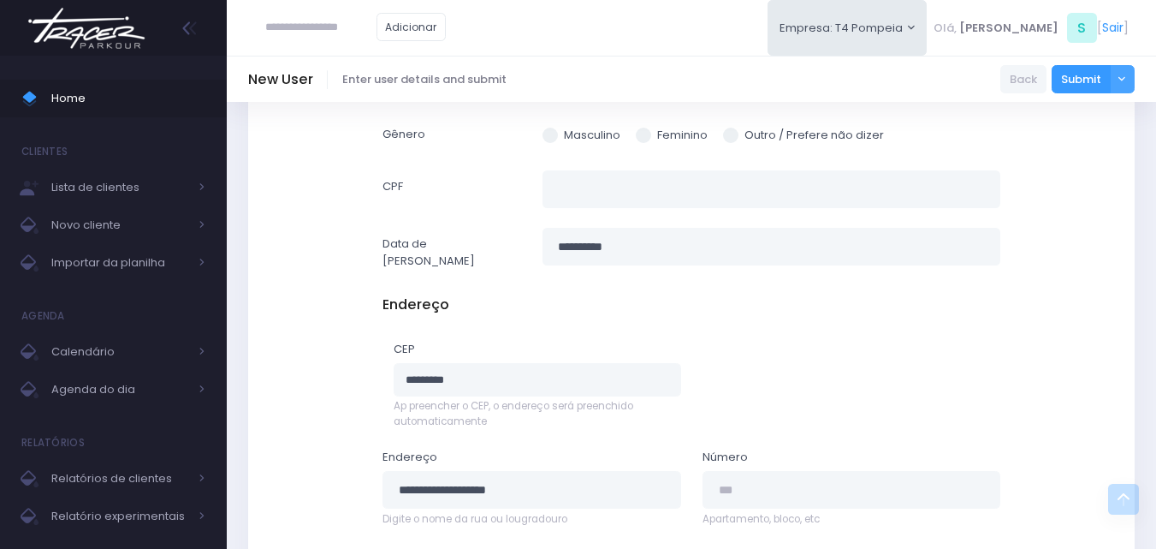
scroll to position [599, 0]
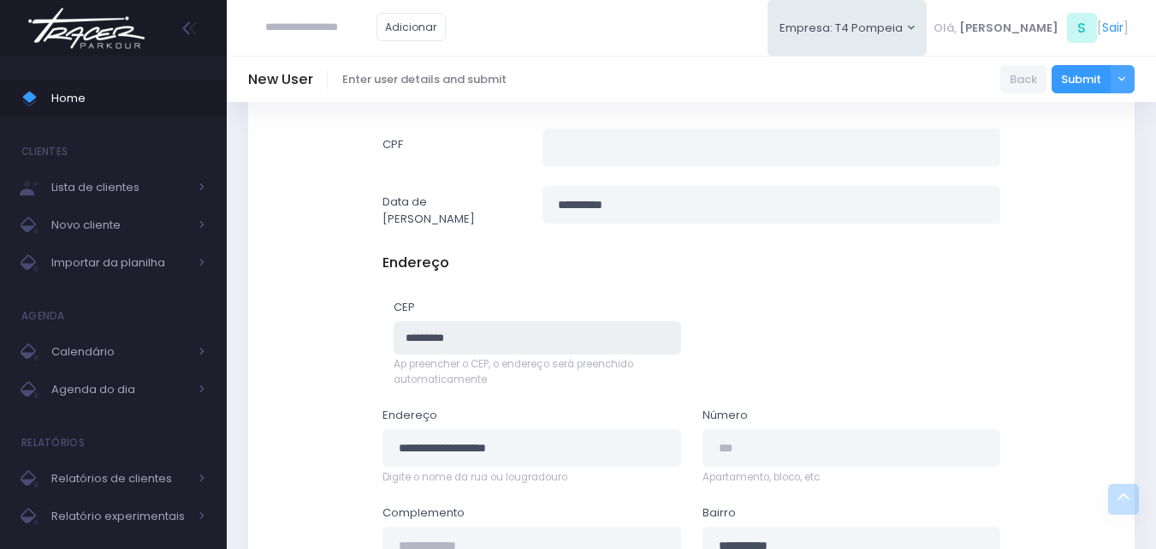
drag, startPoint x: 521, startPoint y: 318, endPoint x: 392, endPoint y: 352, distance: 133.5
click at [392, 352] on div "CEP ********* Ap preencher o CEP, o endereço será preenchido automaticamente" at bounding box center [537, 343] width 309 height 88
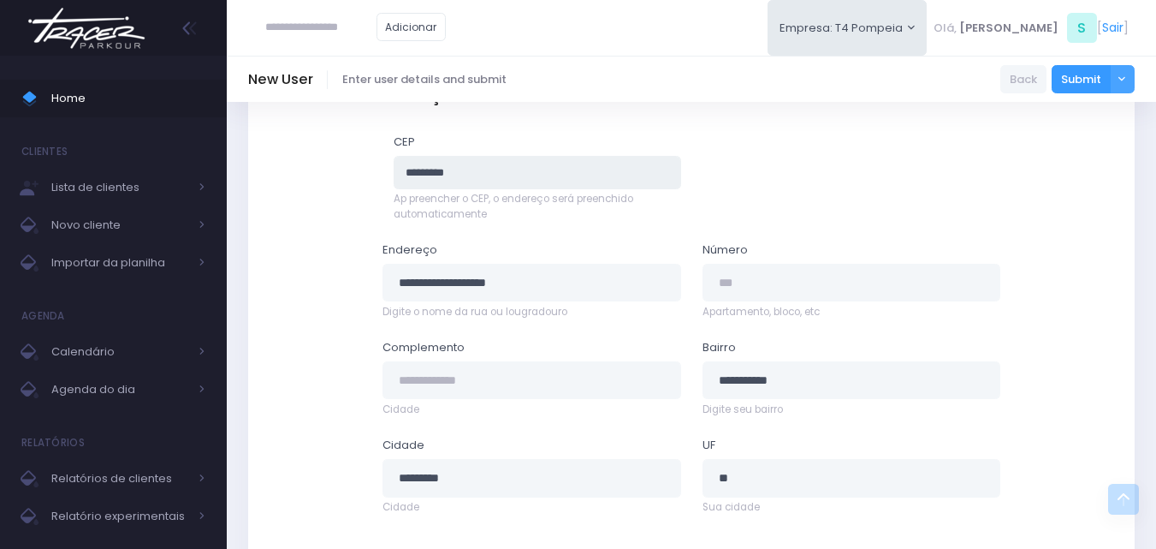
scroll to position [770, 0]
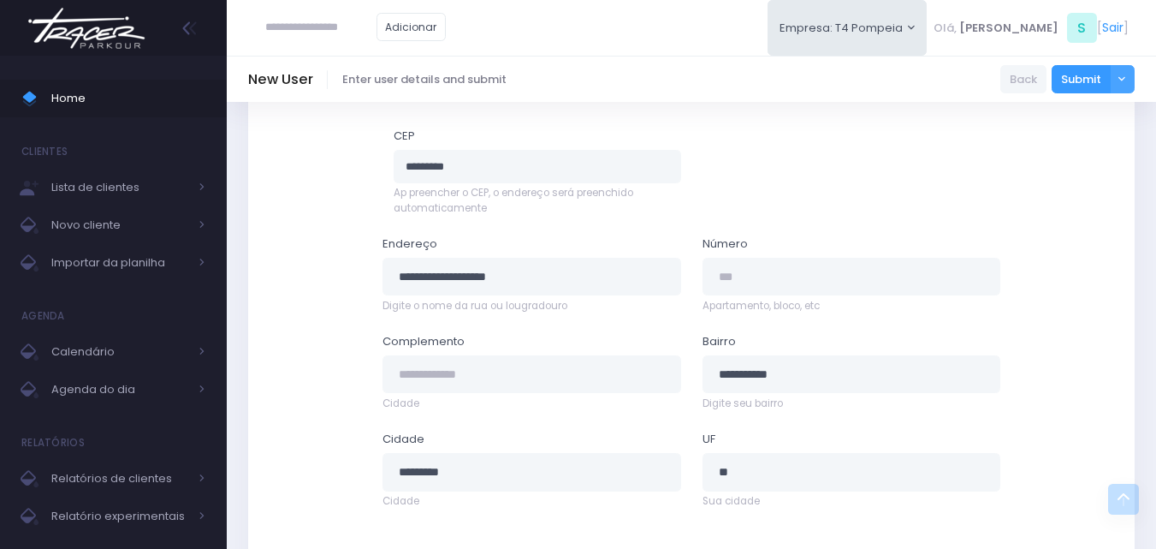
type input "***"
type input "**********"
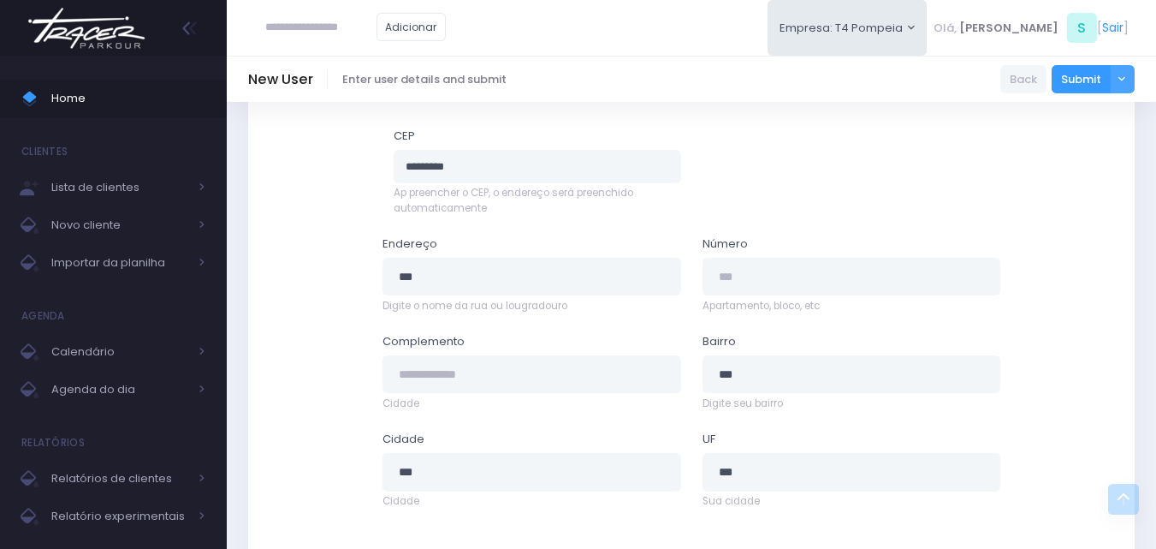
type input "**********"
type input "*********"
type input "**"
type input "***"
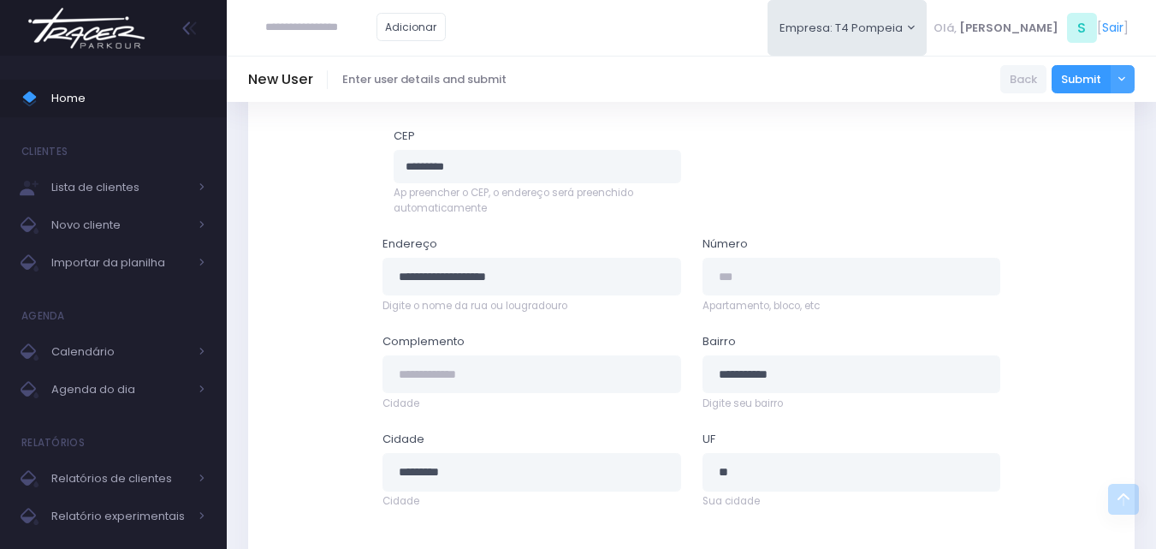
type input "***"
type input "**********"
type input "*********"
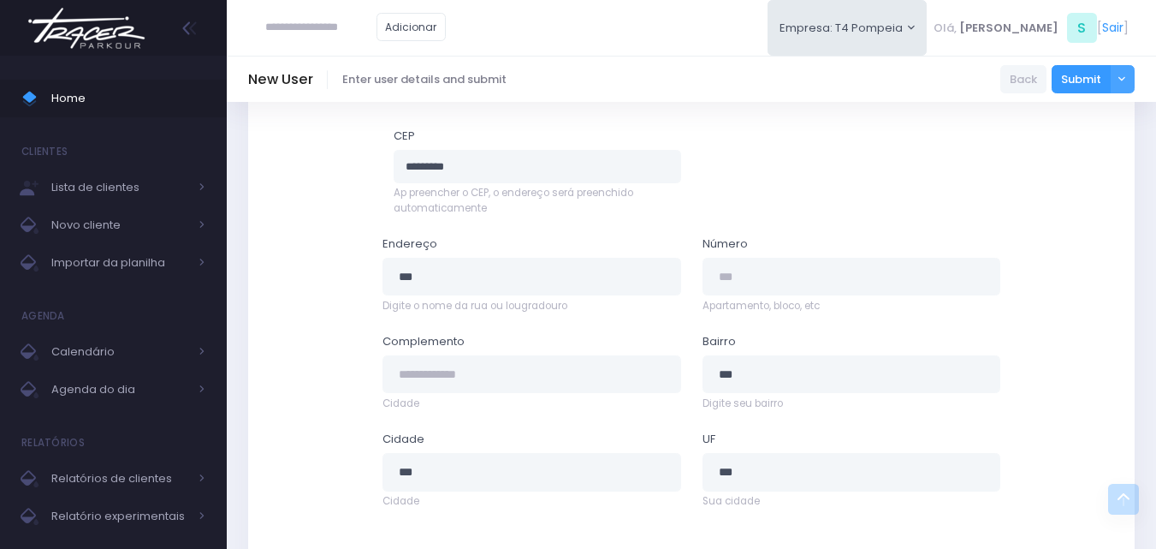
type input "**"
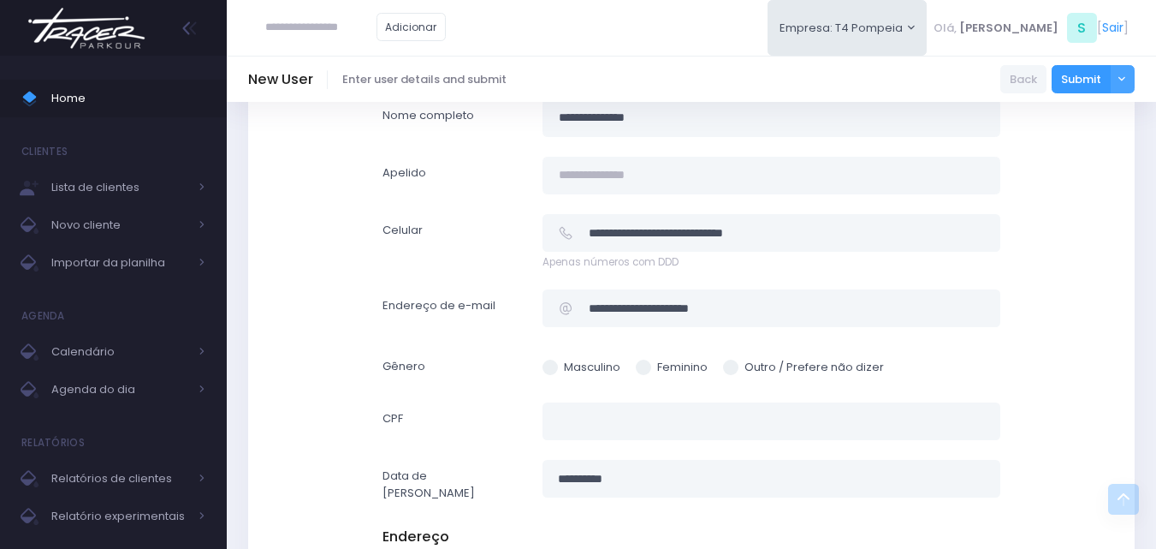
scroll to position [257, 0]
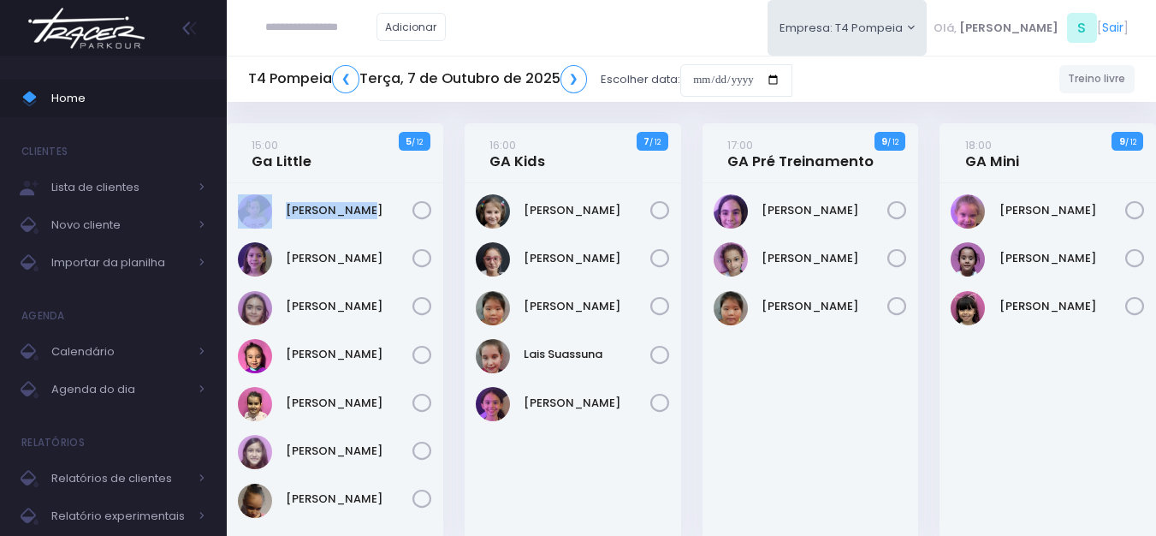
drag, startPoint x: 372, startPoint y: 198, endPoint x: 278, endPoint y: 203, distance: 94.3
click at [278, 203] on div "[PERSON_NAME]" at bounding box center [335, 211] width 194 height 34
copy div "[PERSON_NAME]"
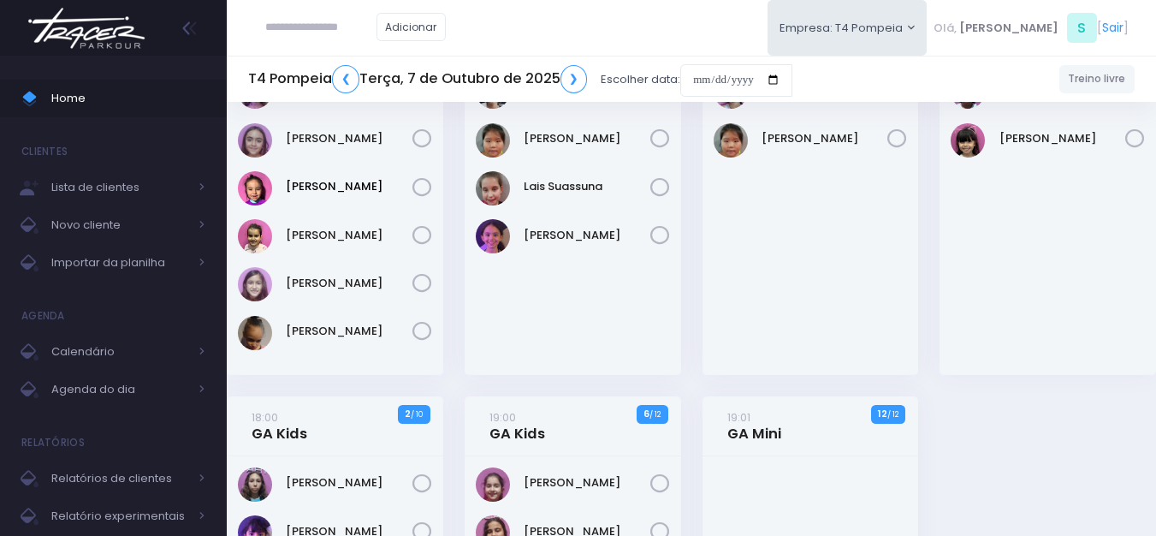
scroll to position [171, 0]
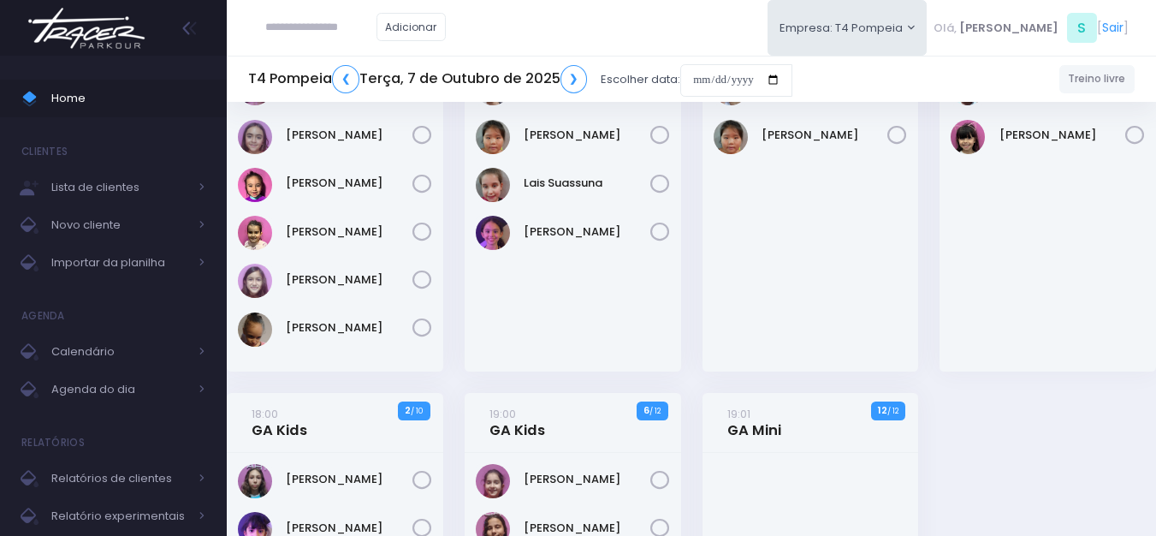
drag, startPoint x: 384, startPoint y: 262, endPoint x: 289, endPoint y: 257, distance: 95.1
click at [289, 257] on div "[PERSON_NAME]" at bounding box center [335, 191] width 217 height 359
copy link "[PERSON_NAME]"
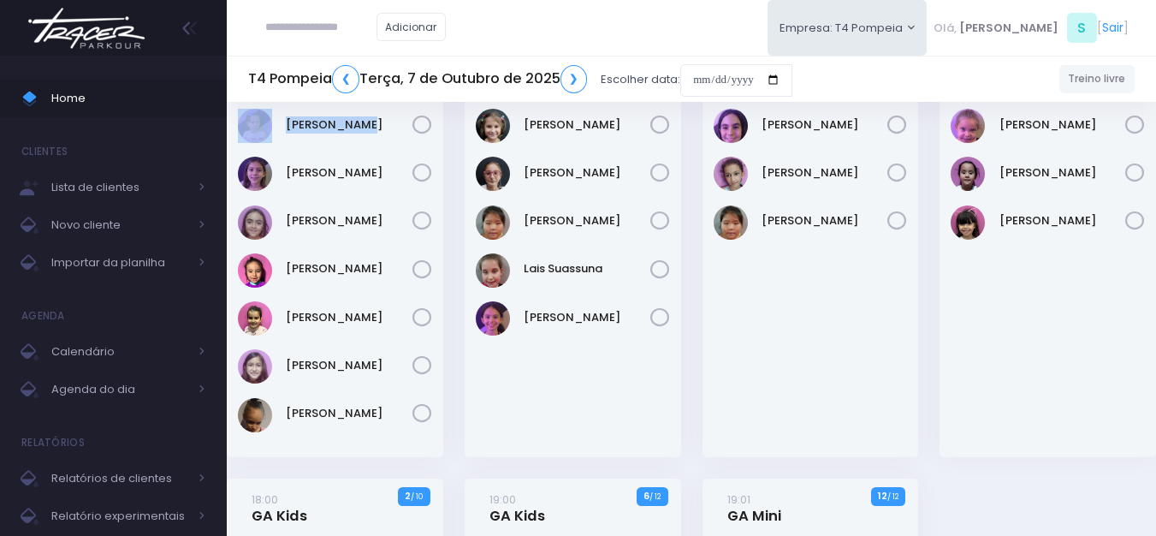
scroll to position [0, 0]
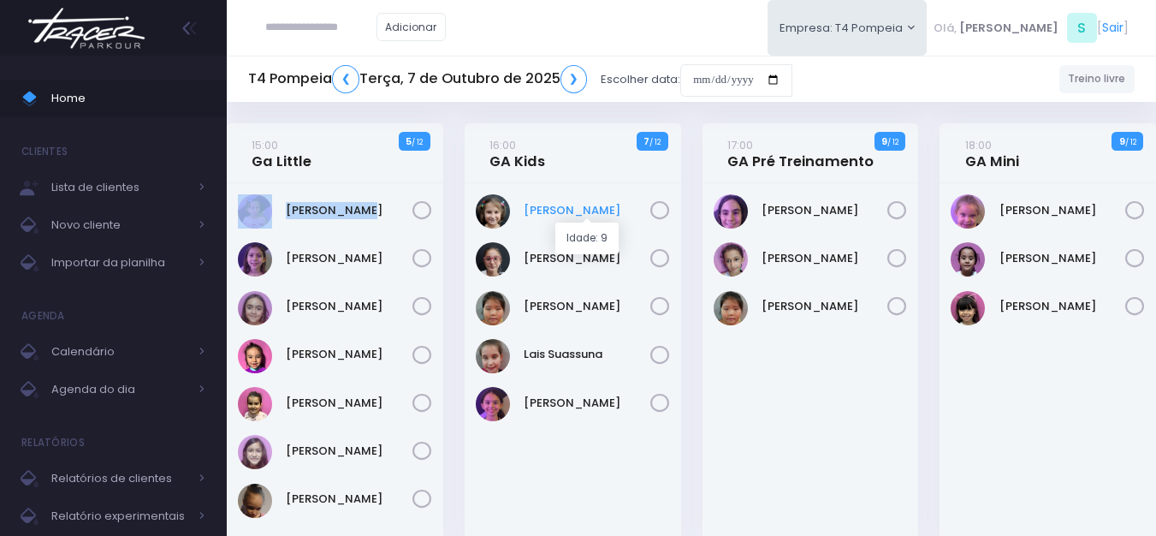
drag, startPoint x: 609, startPoint y: 197, endPoint x: 528, endPoint y: 205, distance: 80.9
click at [528, 205] on div "[PERSON_NAME]" at bounding box center [573, 211] width 194 height 34
copy link "eatriz [PERSON_NAME]"
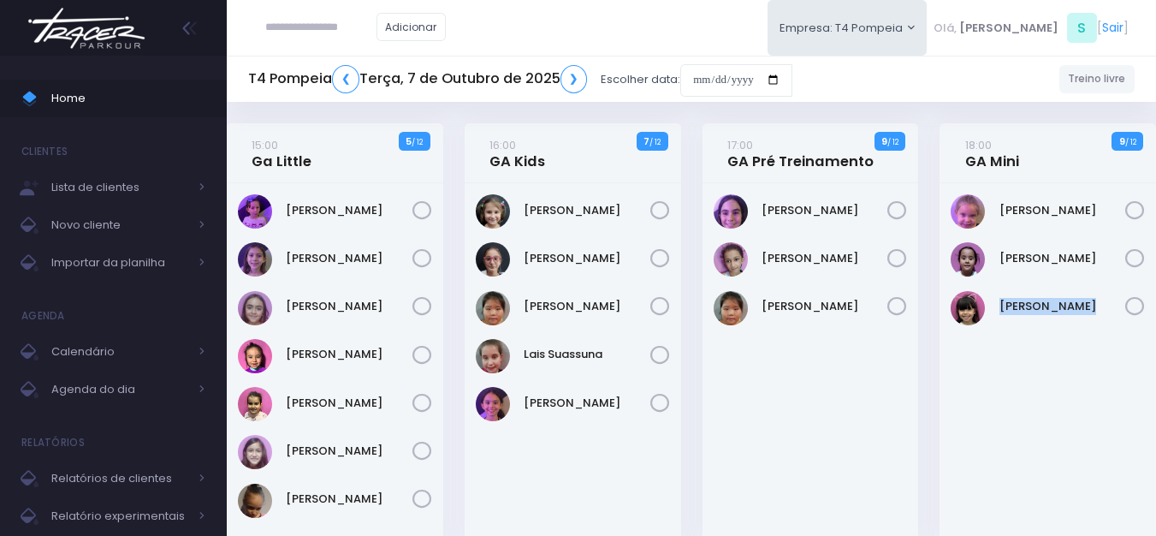
drag, startPoint x: 998, startPoint y: 288, endPoint x: 1126, endPoint y: 294, distance: 127.7
click at [1126, 294] on div "[PERSON_NAME]" at bounding box center [1048, 362] width 217 height 359
copy div "[PERSON_NAME]"
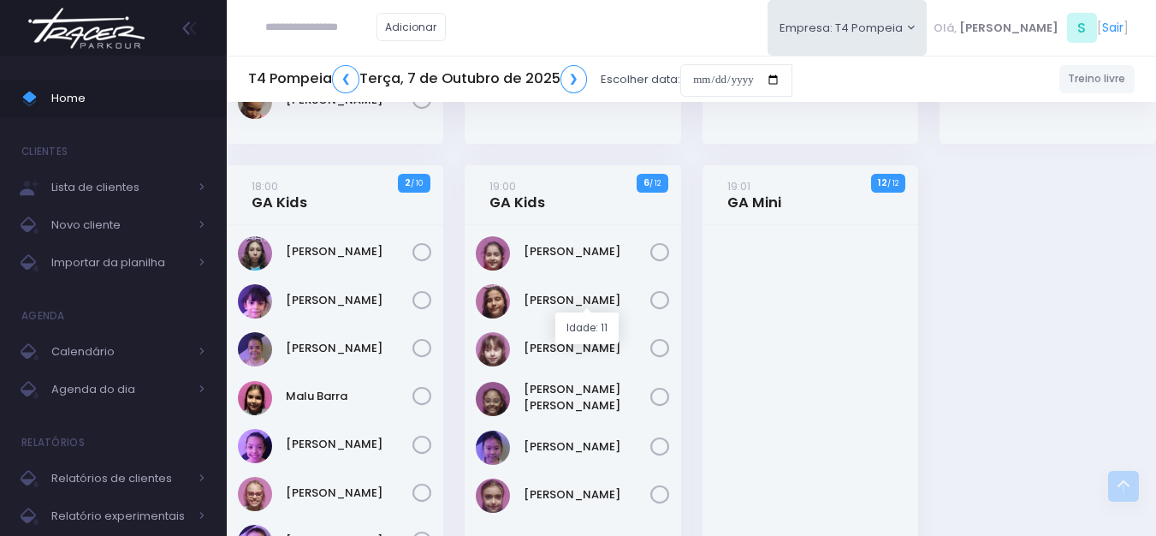
scroll to position [428, 0]
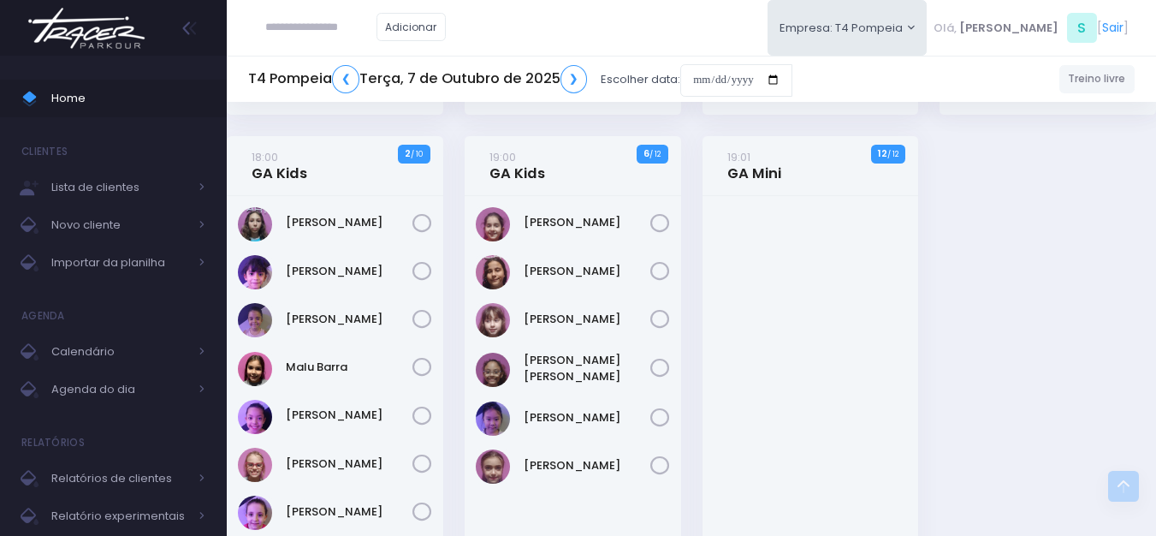
drag, startPoint x: 393, startPoint y: 208, endPoint x: 282, endPoint y: 223, distance: 111.5
click at [282, 223] on div "[PERSON_NAME]" at bounding box center [335, 224] width 194 height 34
copy link "[PERSON_NAME]"
drag, startPoint x: 370, startPoint y: 258, endPoint x: 279, endPoint y: 262, distance: 90.8
click at [279, 262] on div "[PERSON_NAME]" at bounding box center [335, 272] width 194 height 34
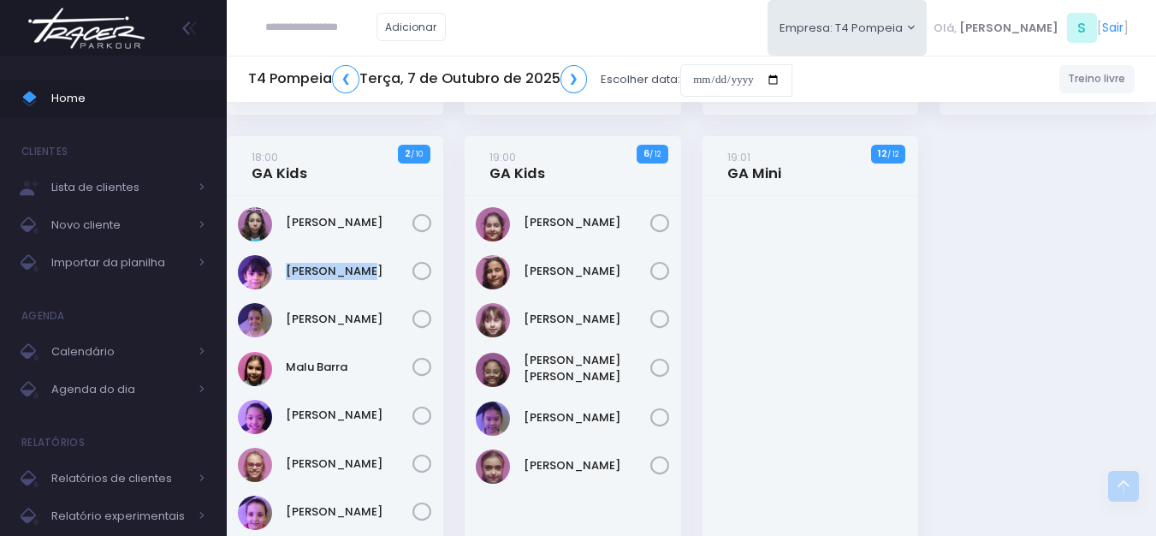
copy link "[PERSON_NAME]"
drag, startPoint x: 365, startPoint y: 303, endPoint x: 284, endPoint y: 312, distance: 81.9
click at [284, 312] on div "[PERSON_NAME]" at bounding box center [335, 320] width 194 height 34
copy link "Liz Whitaker"
drag, startPoint x: 361, startPoint y: 357, endPoint x: 283, endPoint y: 358, distance: 77.9
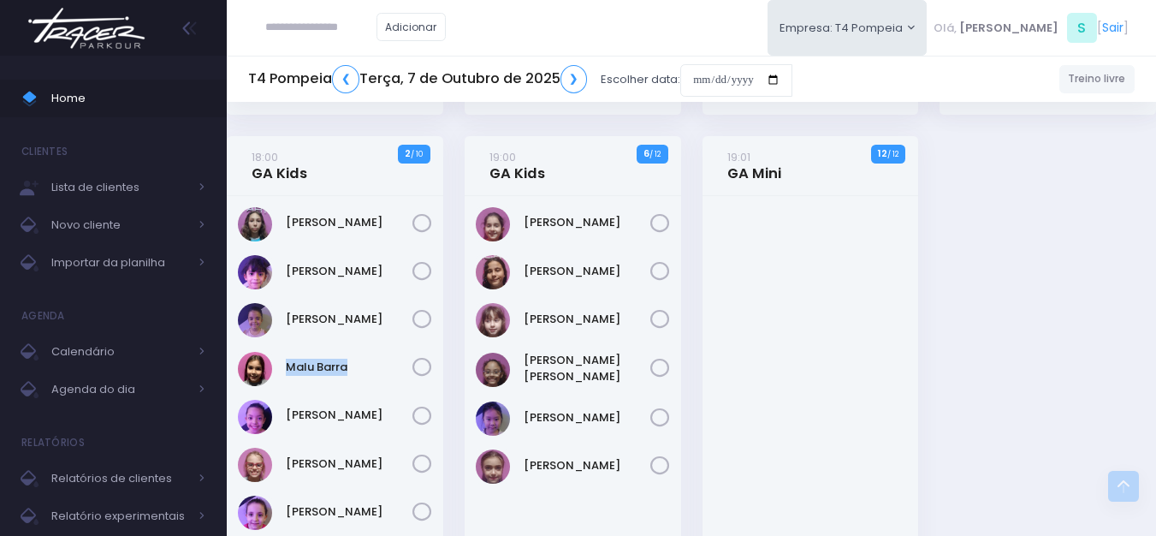
click at [283, 358] on div "Malu Barra" at bounding box center [335, 369] width 194 height 34
copy link "Malu Barra"
drag, startPoint x: 344, startPoint y: 407, endPoint x: 283, endPoint y: 397, distance: 61.5
click at [283, 397] on div "Filomena Caruso" at bounding box center [335, 399] width 217 height 407
copy link "Nina Amorim"
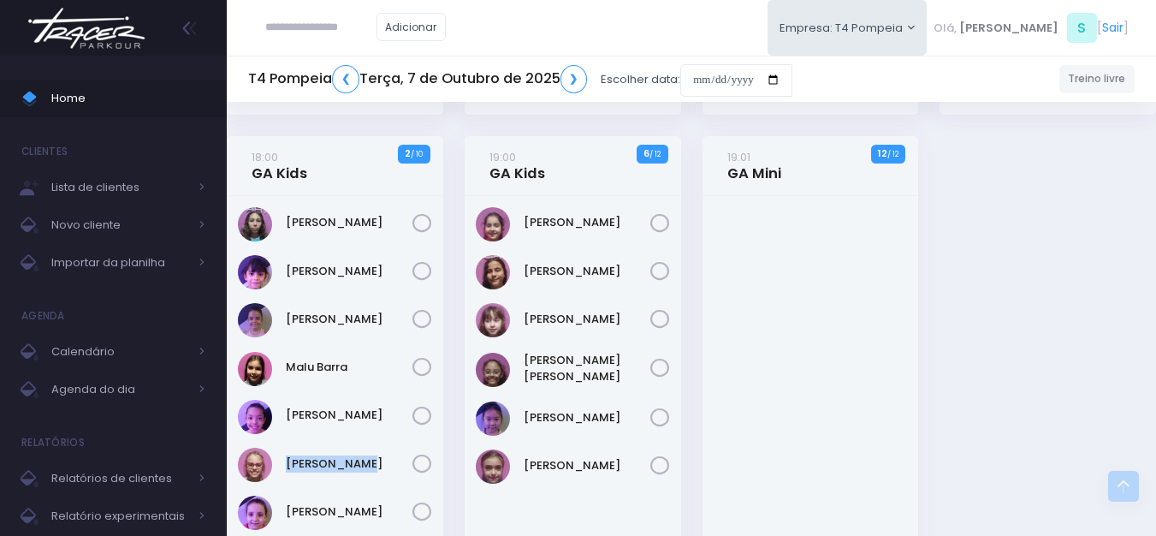
drag, startPoint x: 371, startPoint y: 453, endPoint x: 288, endPoint y: 446, distance: 84.2
click at [288, 446] on div "Filomena Caruso" at bounding box center [335, 399] width 217 height 407
copy link "Paola Baldin"
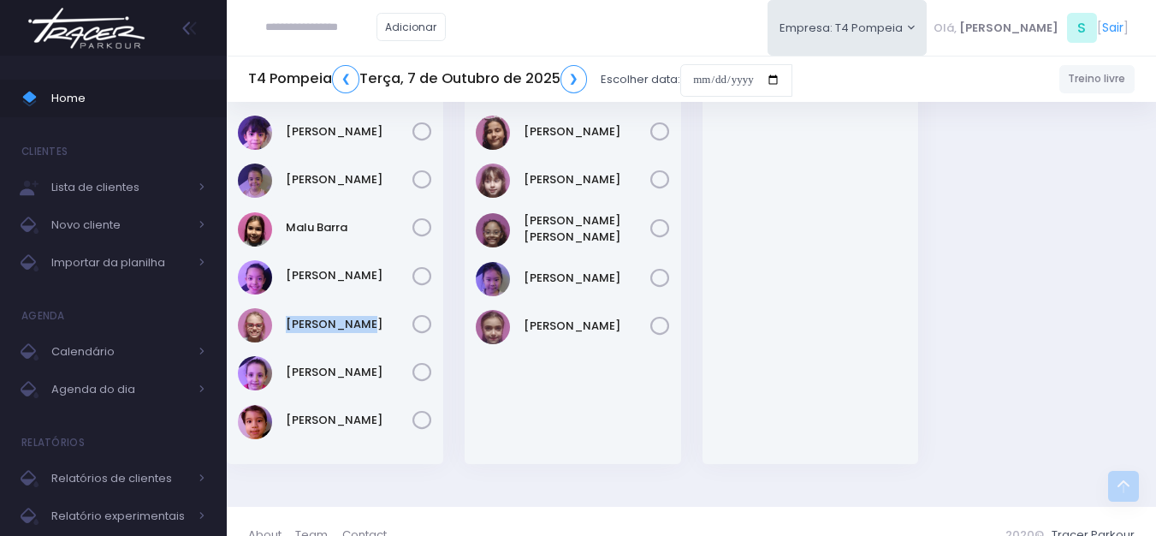
scroll to position [594, 0]
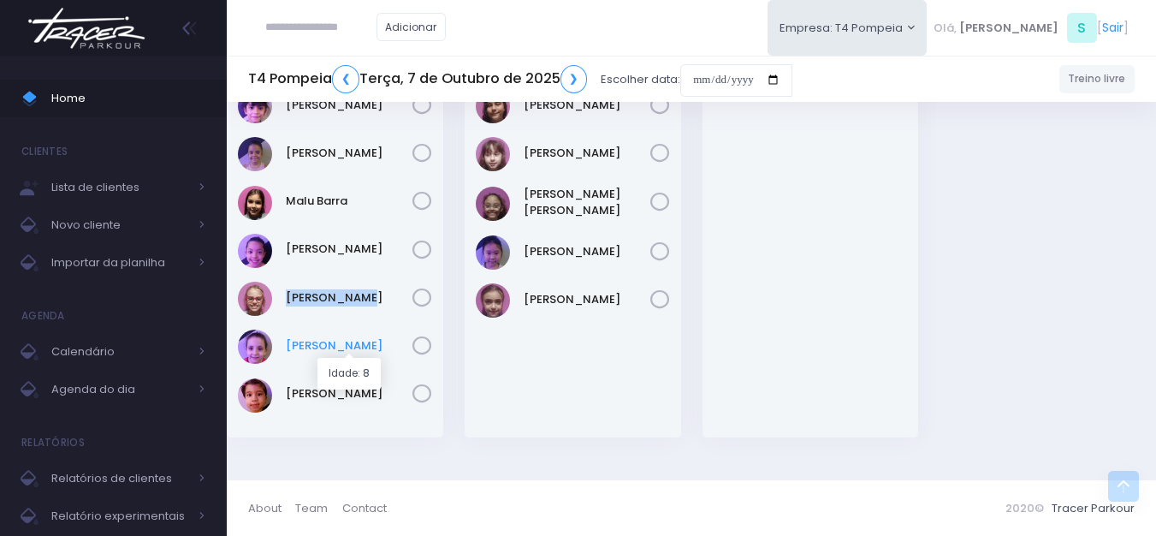
drag, startPoint x: 399, startPoint y: 330, endPoint x: 289, endPoint y: 336, distance: 109.8
click at [289, 336] on div "Rafaella Westphalen" at bounding box center [335, 347] width 194 height 34
drag, startPoint x: 358, startPoint y: 379, endPoint x: 282, endPoint y: 379, distance: 75.3
click at [282, 379] on div "Yumi Muller" at bounding box center [335, 395] width 194 height 34
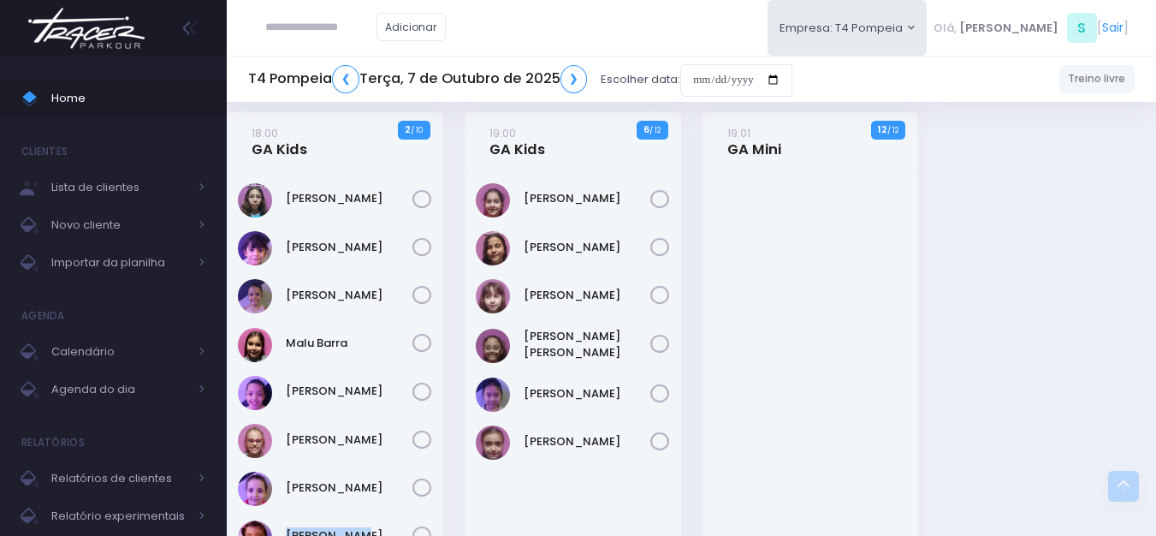
scroll to position [423, 0]
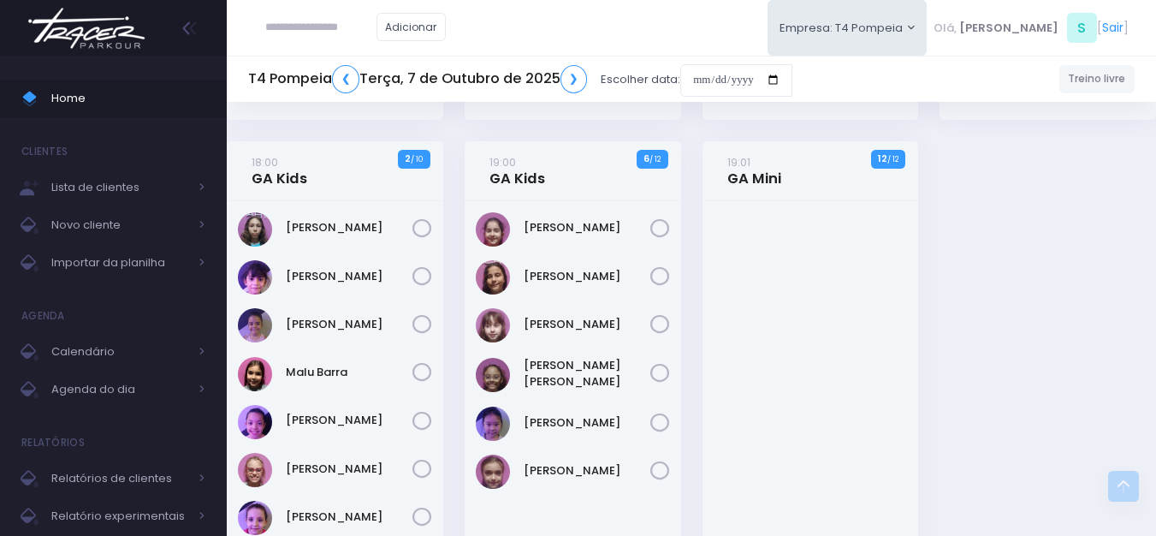
drag, startPoint x: 633, startPoint y: 207, endPoint x: 523, endPoint y: 213, distance: 110.6
click at [523, 213] on div "Helena Mendonça" at bounding box center [573, 404] width 217 height 407
drag, startPoint x: 615, startPoint y: 258, endPoint x: 506, endPoint y: 248, distance: 109.1
click at [520, 257] on div "Helena Mendonça" at bounding box center [573, 404] width 217 height 407
drag, startPoint x: 628, startPoint y: 303, endPoint x: 527, endPoint y: 306, distance: 101.1
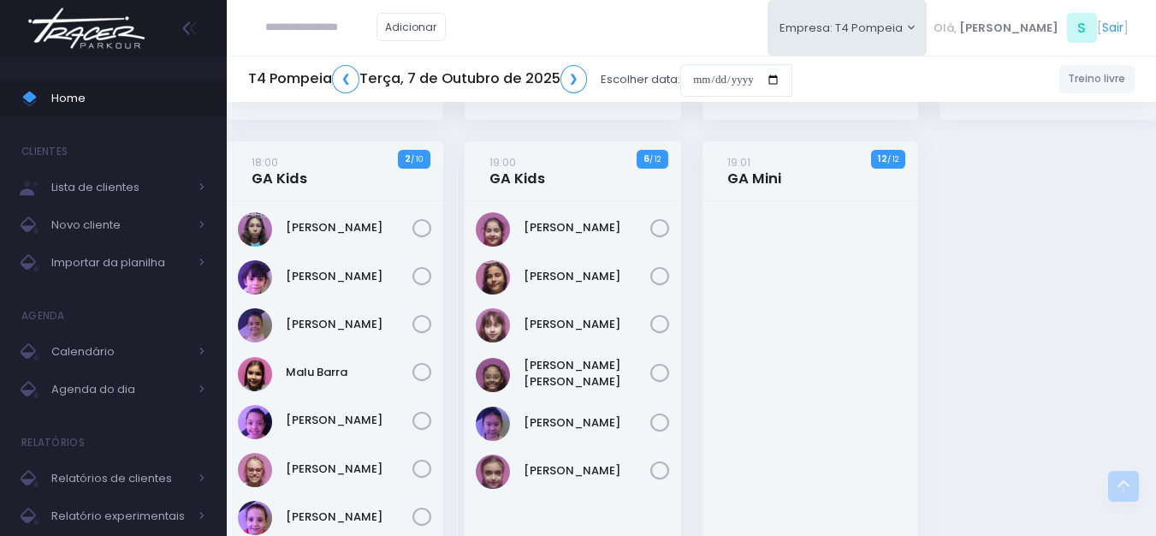
click at [527, 306] on div "Helena Mendonça" at bounding box center [573, 404] width 217 height 407
drag, startPoint x: 628, startPoint y: 353, endPoint x: 525, endPoint y: 361, distance: 103.9
click at [525, 361] on div "Helena Mendonça" at bounding box center [573, 404] width 217 height 407
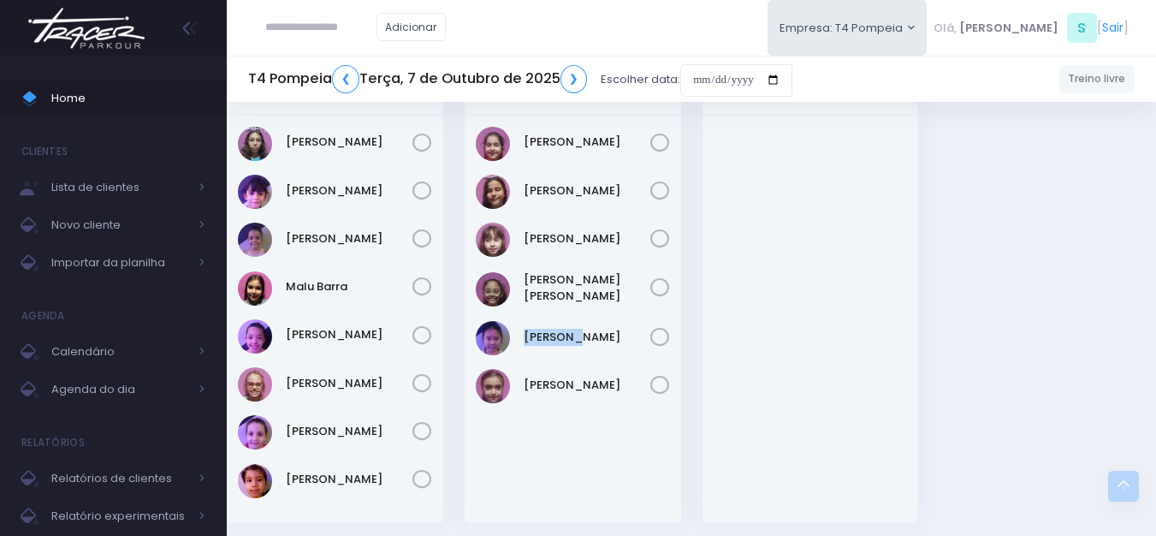
drag, startPoint x: 579, startPoint y: 320, endPoint x: 523, endPoint y: 333, distance: 57.9
click at [523, 333] on div "Helena Mendonça" at bounding box center [573, 319] width 217 height 407
drag, startPoint x: 623, startPoint y: 374, endPoint x: 519, endPoint y: 373, distance: 104.4
click at [519, 373] on div "Nathalia Antunes" at bounding box center [573, 386] width 194 height 34
click at [56, 47] on img at bounding box center [86, 28] width 130 height 60
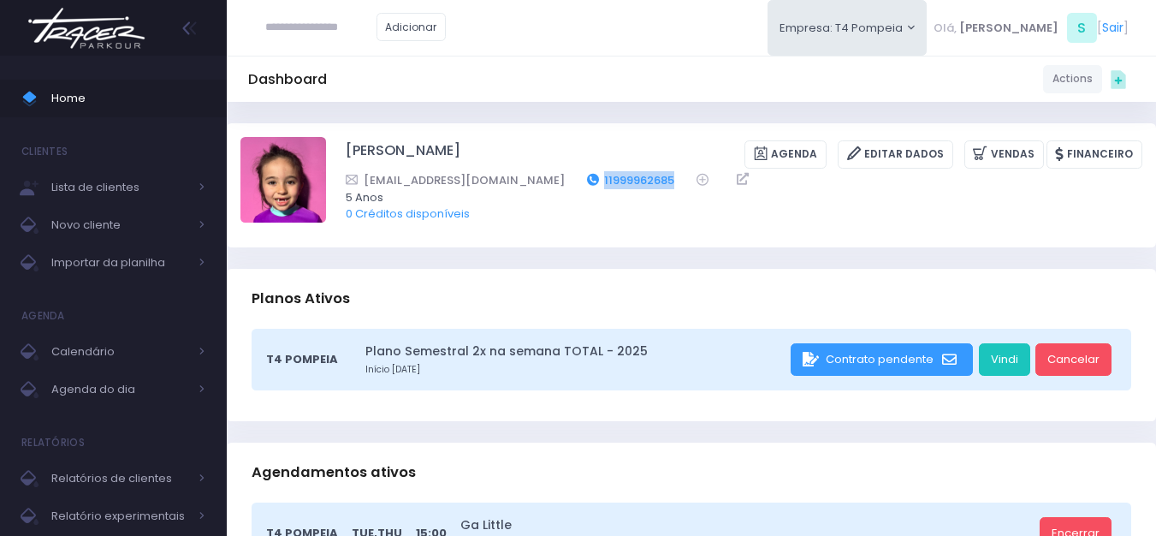
drag, startPoint x: 651, startPoint y: 174, endPoint x: 574, endPoint y: 175, distance: 76.2
click at [574, 175] on div "Mo_meneguim@hotmail.com 11999962685" at bounding box center [733, 180] width 775 height 18
copy link "11999962685"
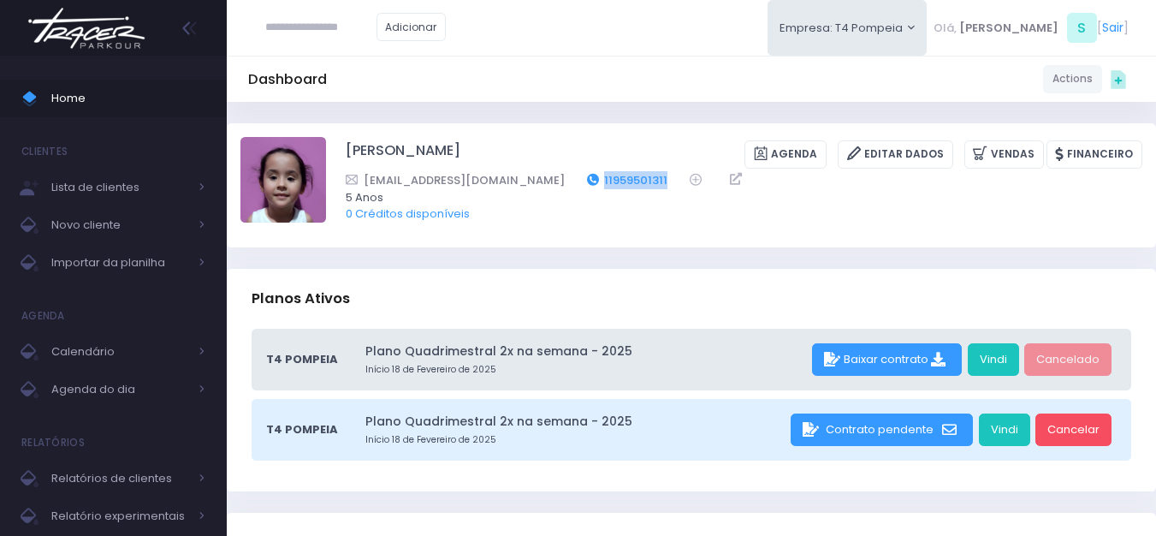
drag, startPoint x: 636, startPoint y: 175, endPoint x: 565, endPoint y: 183, distance: 71.6
click at [565, 183] on div "[EMAIL_ADDRESS][DOMAIN_NAME] 11959501311" at bounding box center [733, 180] width 775 height 18
copy link "11959501311"
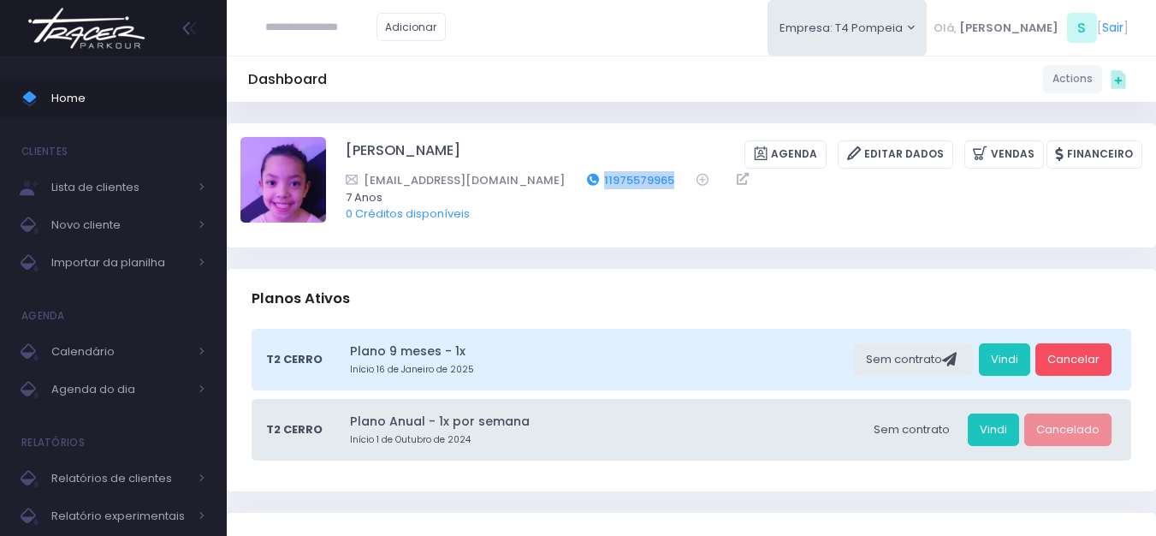
drag, startPoint x: 589, startPoint y: 169, endPoint x: 513, endPoint y: 184, distance: 77.6
click at [513, 184] on div "Nina amorim Agenda Editar Dados Vendas Financeiro zucaju@gmail.com 11975579965" at bounding box center [744, 185] width 797 height 96
copy link "11975579965"
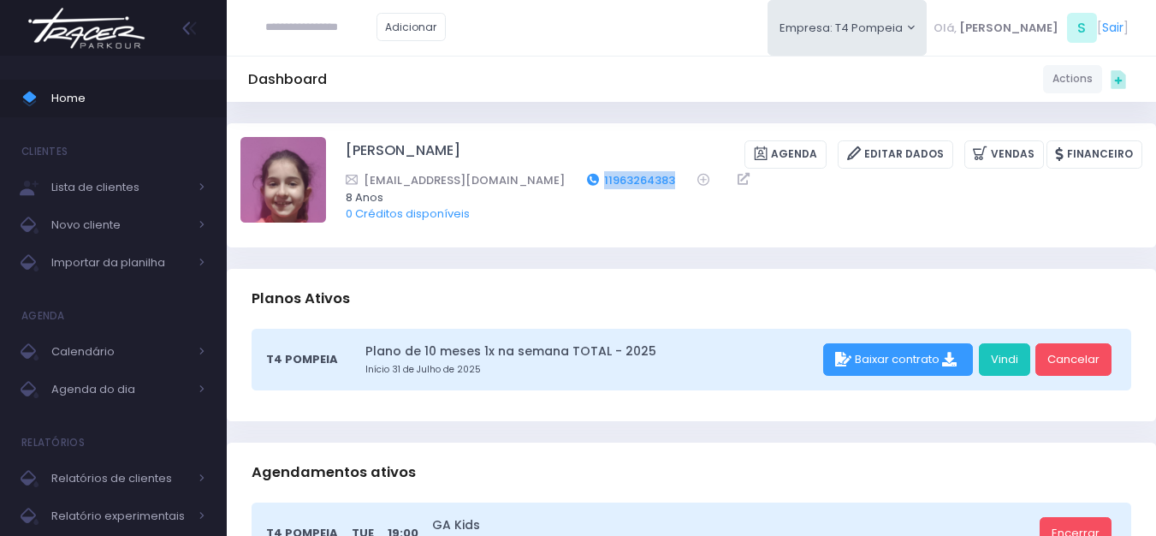
drag, startPoint x: 654, startPoint y: 179, endPoint x: 577, endPoint y: 178, distance: 77.0
click at [577, 178] on div "[EMAIL_ADDRESS][DOMAIN_NAME] 11963264383" at bounding box center [733, 180] width 775 height 18
copy link "11963264383"
